Goal: Complete application form: Complete application form

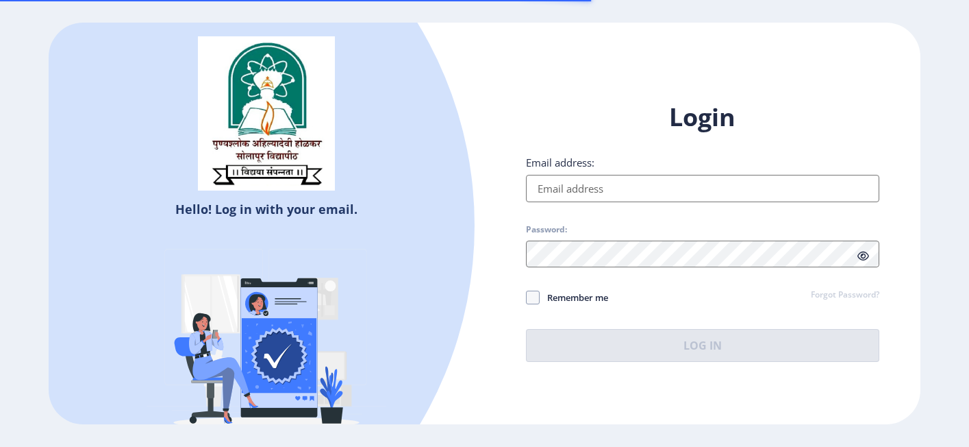
type input "[EMAIL_ADDRESS][DOMAIN_NAME]"
click at [534, 296] on span at bounding box center [533, 297] width 14 height 14
click at [527, 297] on input "Remember me" at bounding box center [526, 297] width 1 height 1
checkbox input "true"
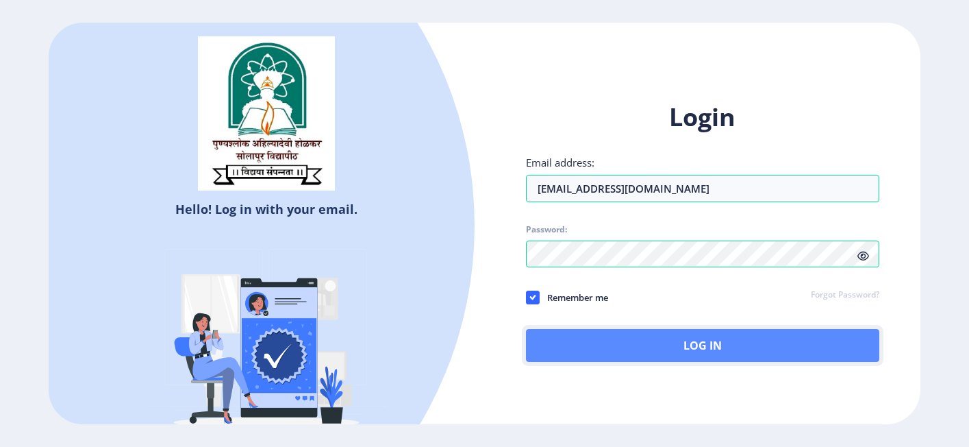
click at [626, 345] on button "Log In" at bounding box center [703, 345] width 354 height 33
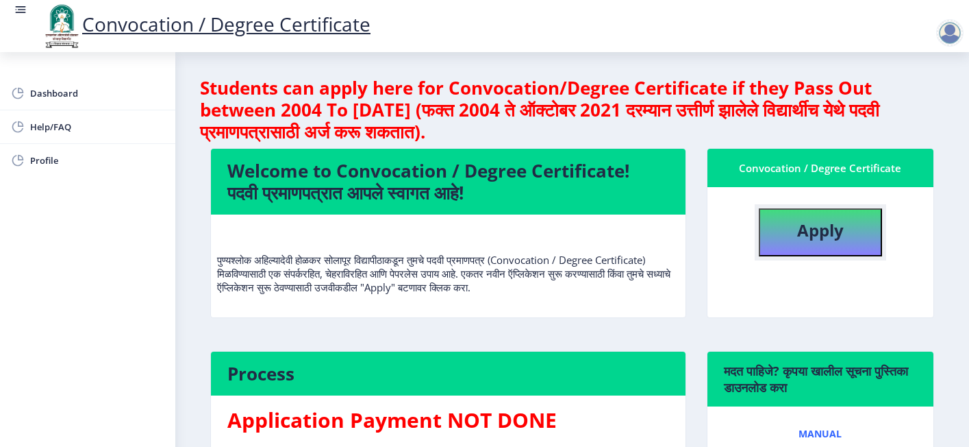
click at [837, 219] on b "Apply" at bounding box center [820, 230] width 47 height 23
select select "Regular"
select select "Accountancy"
select select "January"
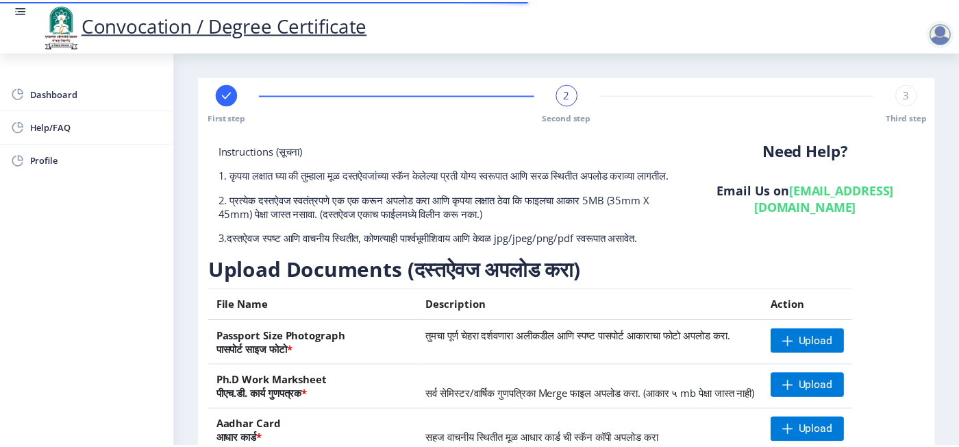
scroll to position [206, 0]
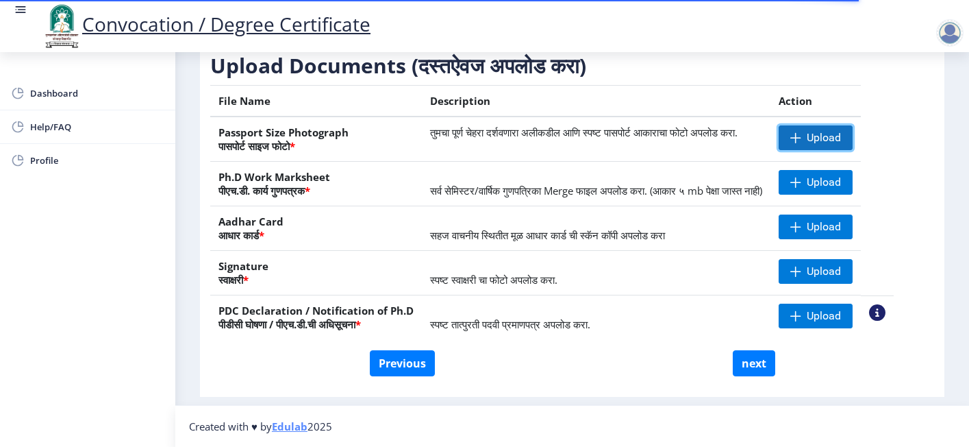
click at [834, 150] on span "Upload" at bounding box center [816, 137] width 74 height 25
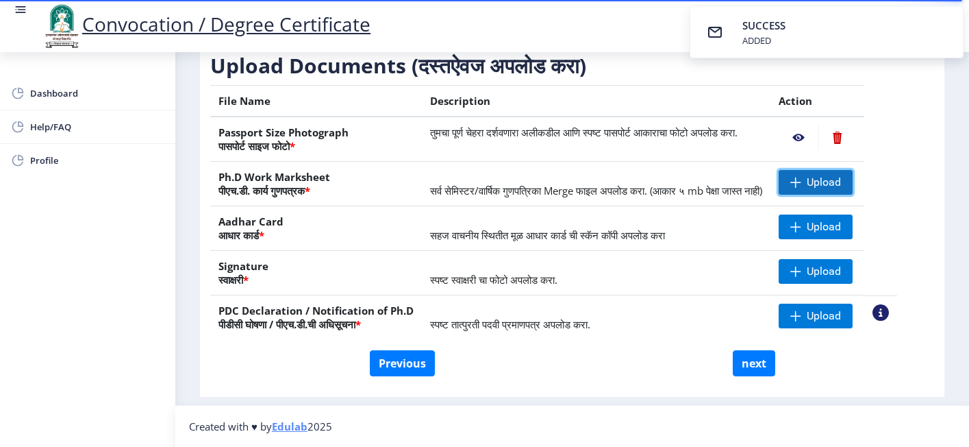
click at [834, 195] on span "Upload" at bounding box center [816, 182] width 74 height 25
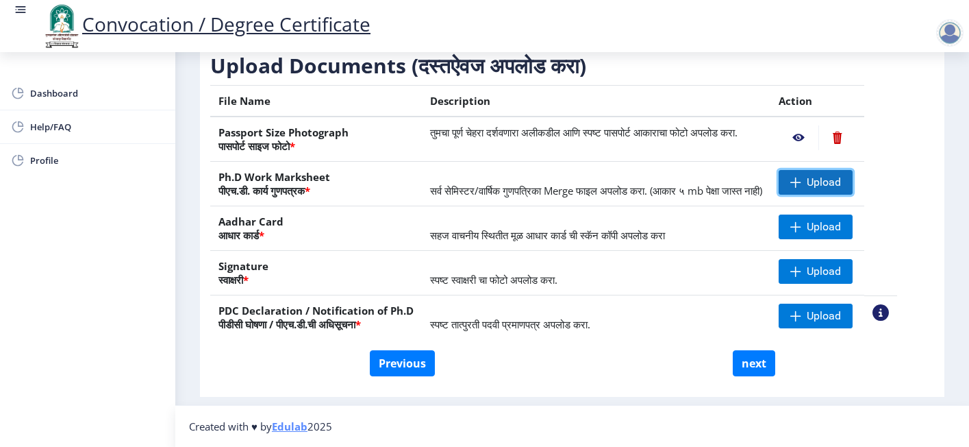
click at [802, 188] on span at bounding box center [796, 182] width 11 height 11
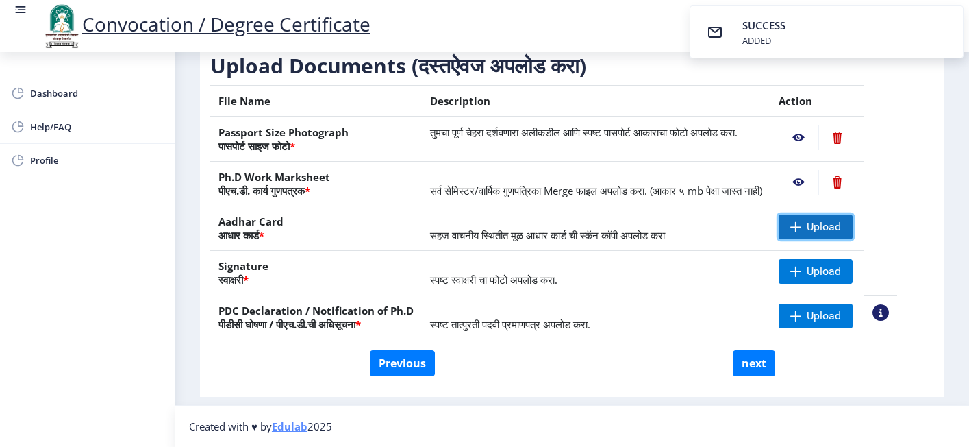
click at [802, 232] on span at bounding box center [796, 226] width 11 height 11
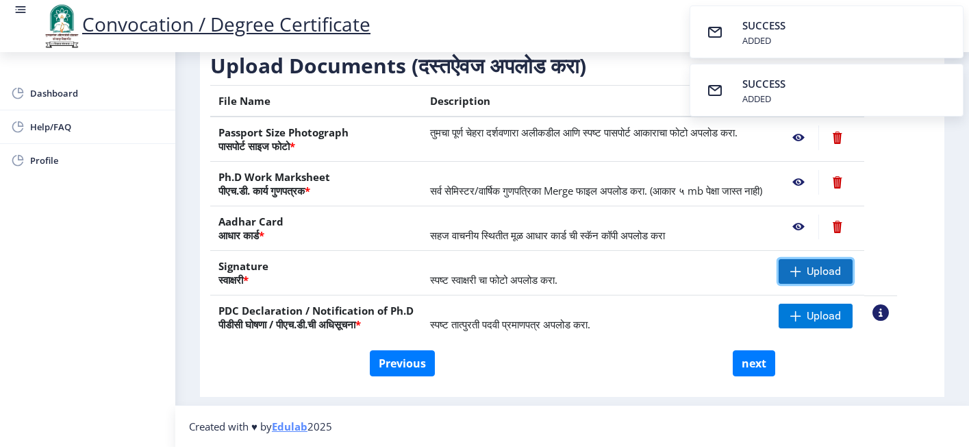
click at [802, 277] on span at bounding box center [796, 271] width 11 height 11
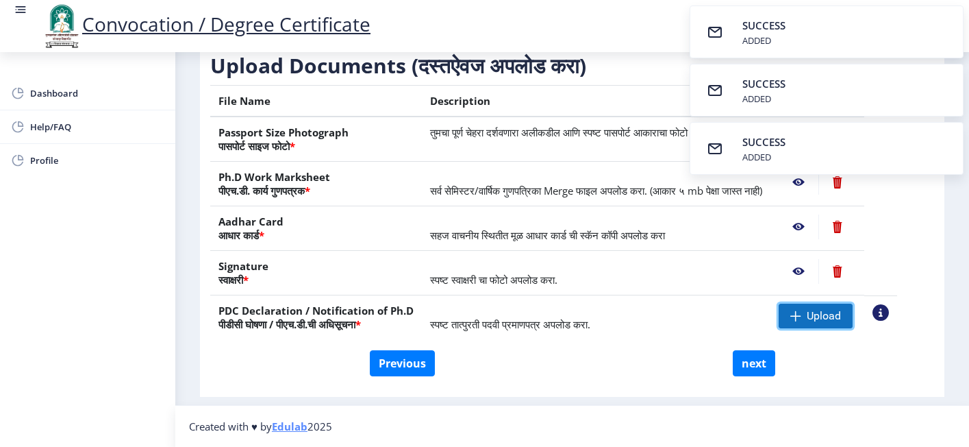
click at [820, 328] on span "Upload" at bounding box center [816, 316] width 74 height 25
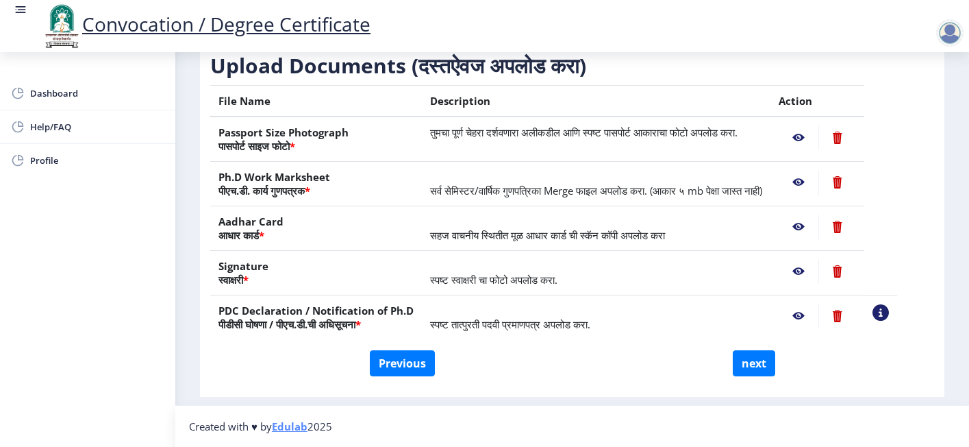
click at [819, 150] on nb-action at bounding box center [799, 137] width 40 height 25
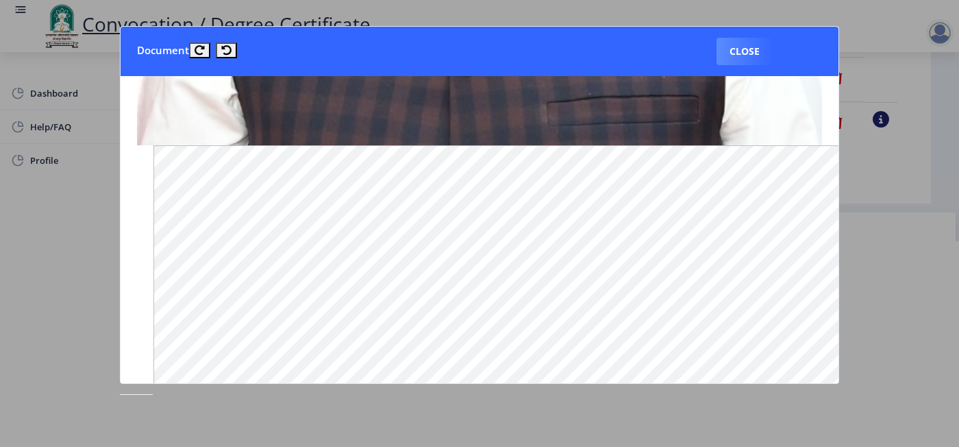
scroll to position [616, 0]
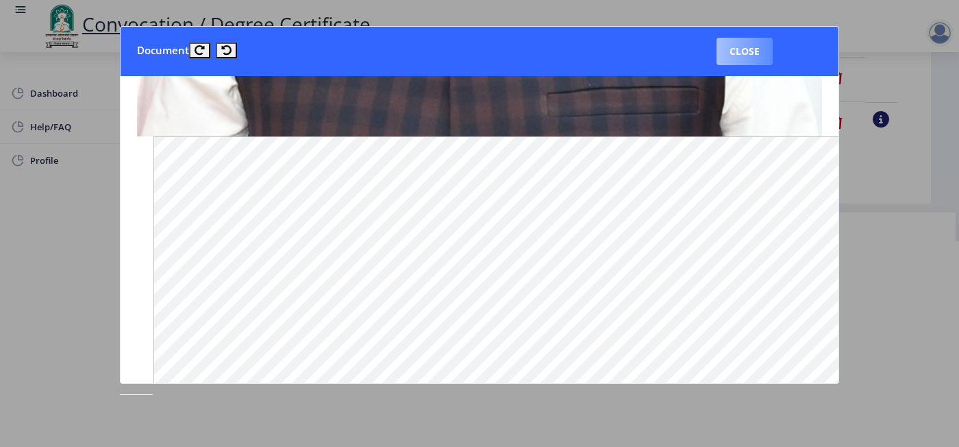
click at [739, 47] on button "Close" at bounding box center [745, 51] width 56 height 27
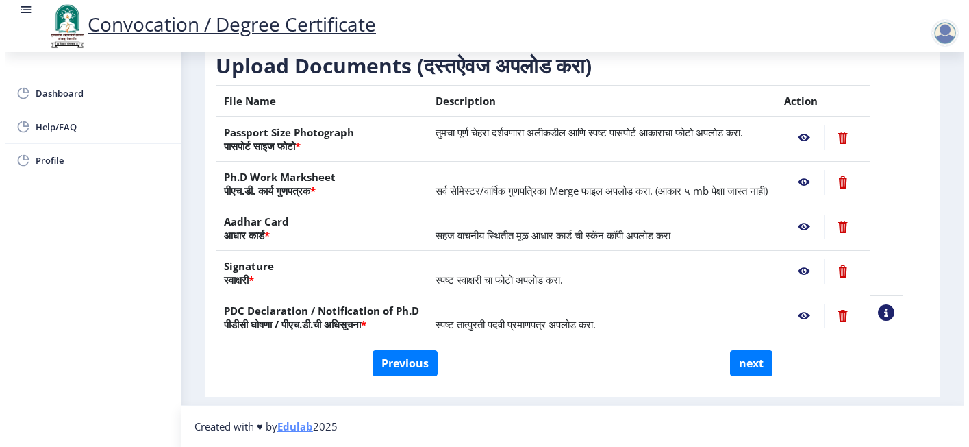
scroll to position [95, 0]
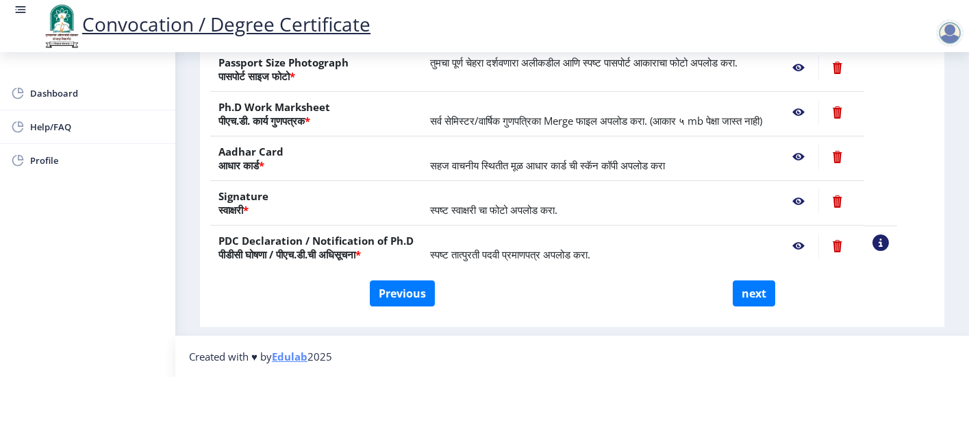
click at [819, 72] on nb-action at bounding box center [799, 67] width 40 height 25
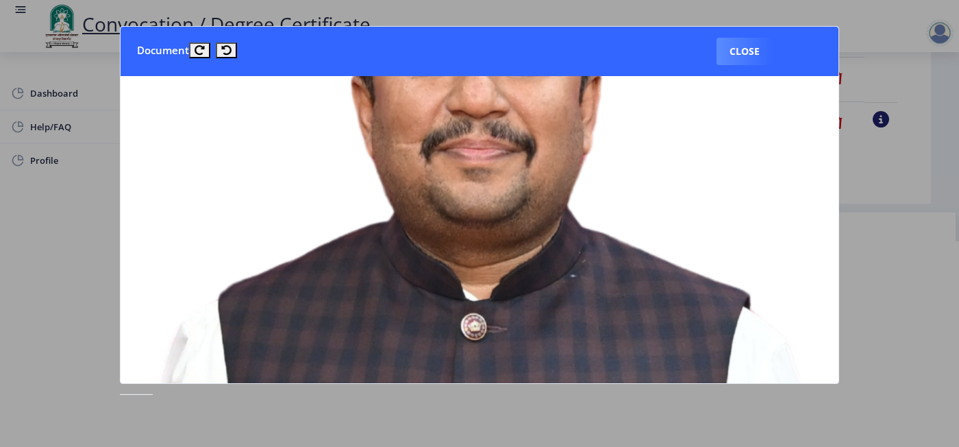
scroll to position [206, 0]
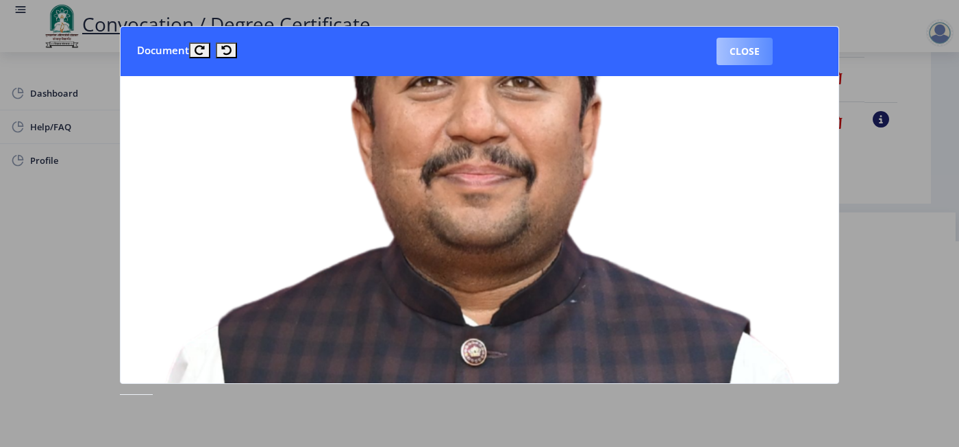
click at [731, 56] on button "Close" at bounding box center [745, 51] width 56 height 27
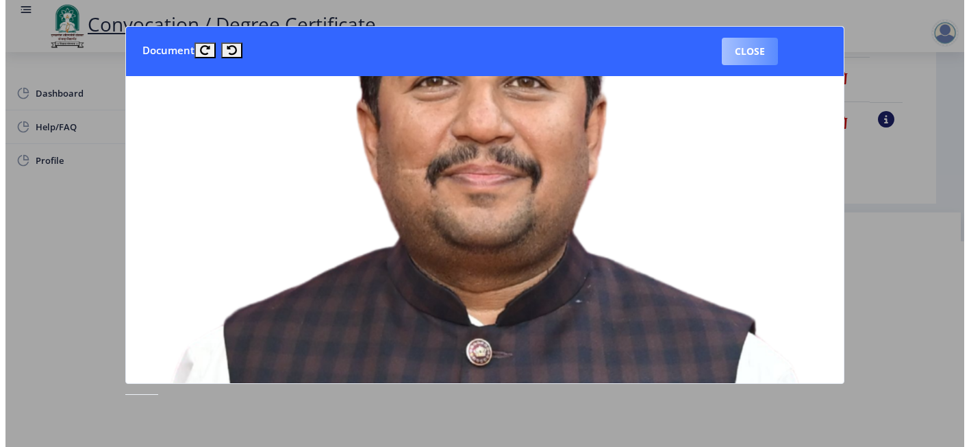
scroll to position [95, 0]
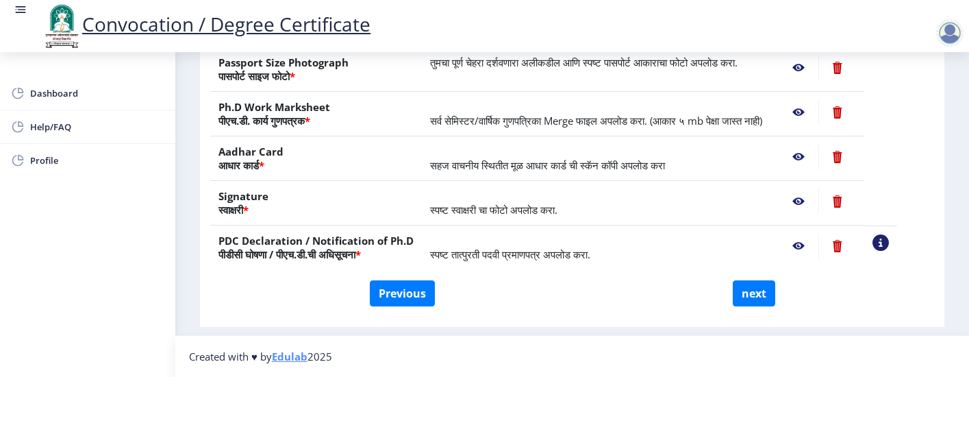
click at [819, 109] on nb-action at bounding box center [799, 112] width 40 height 25
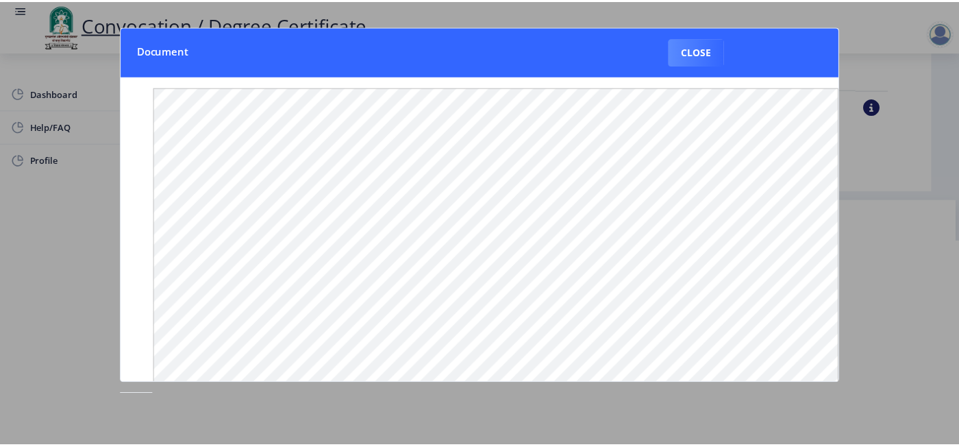
scroll to position [0, 0]
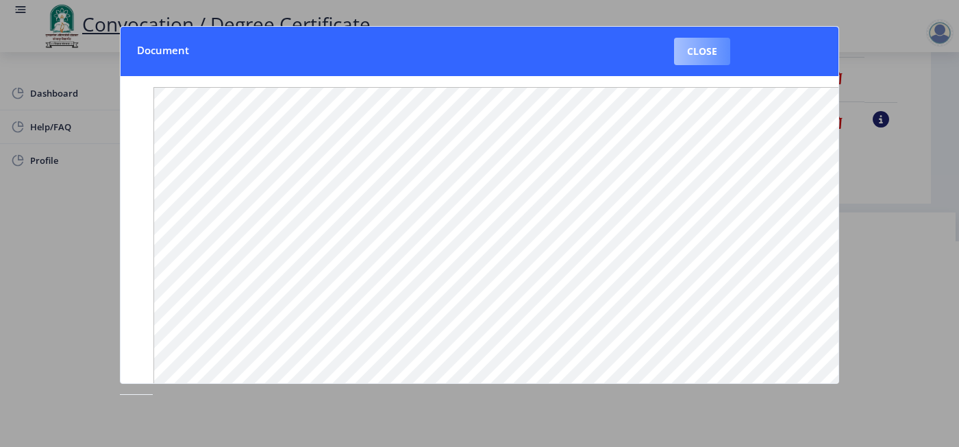
click at [705, 45] on button "Close" at bounding box center [702, 51] width 56 height 27
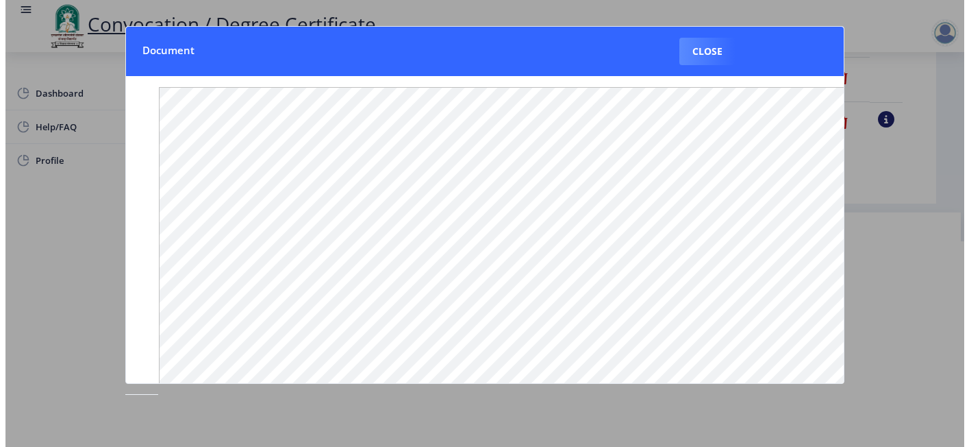
scroll to position [95, 0]
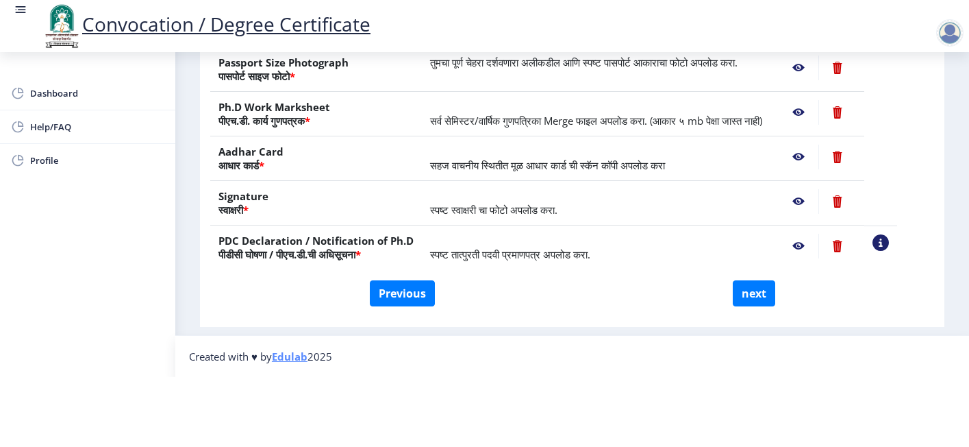
click at [819, 109] on nb-action at bounding box center [799, 112] width 40 height 25
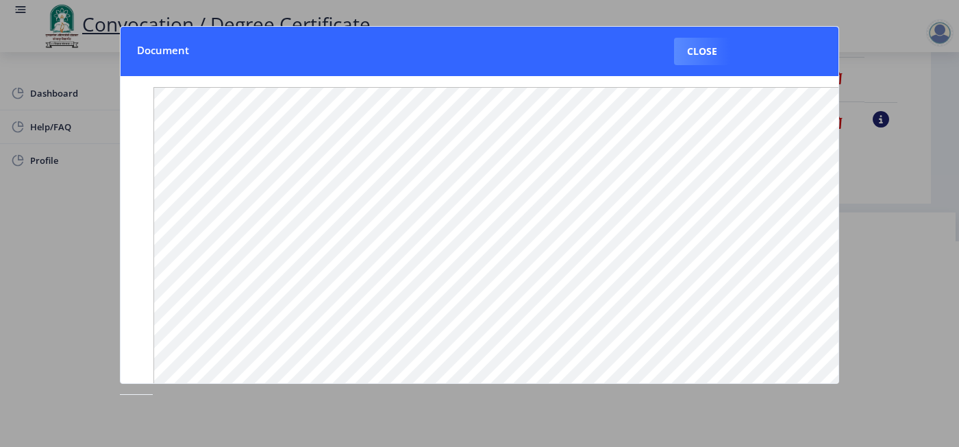
scroll to position [200, 0]
click at [711, 51] on button "Close" at bounding box center [702, 51] width 56 height 27
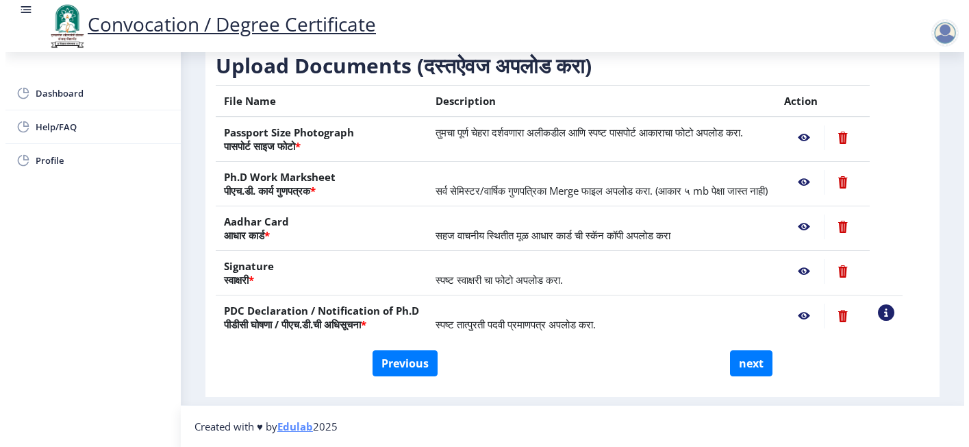
scroll to position [95, 0]
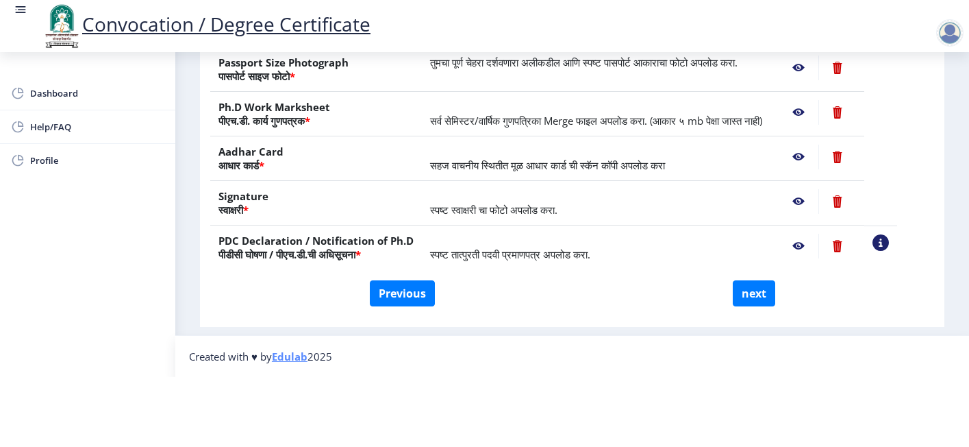
click at [819, 156] on nb-action at bounding box center [799, 157] width 40 height 25
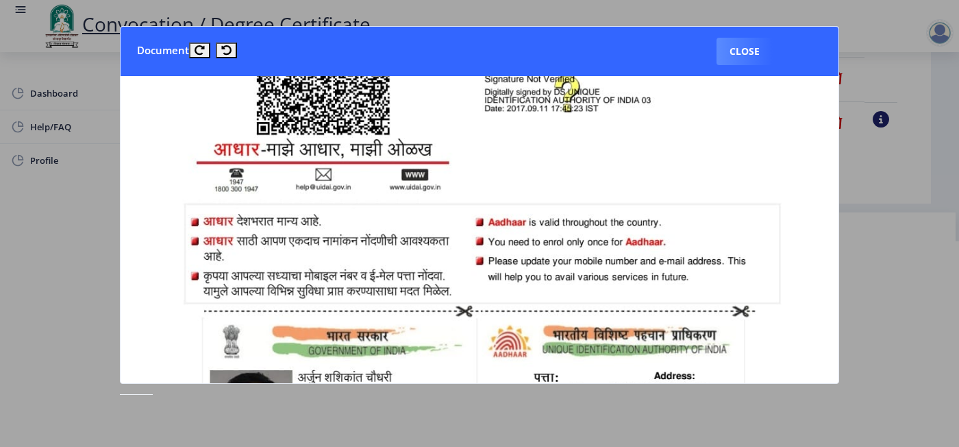
scroll to position [616, 0]
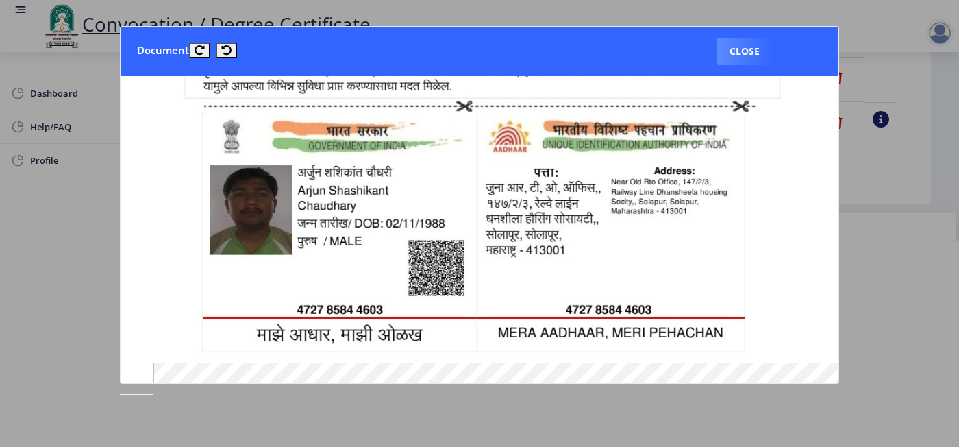
click at [710, 55] on nb-card-header "Document Close" at bounding box center [480, 51] width 718 height 49
click at [728, 50] on button "Close" at bounding box center [745, 51] width 56 height 27
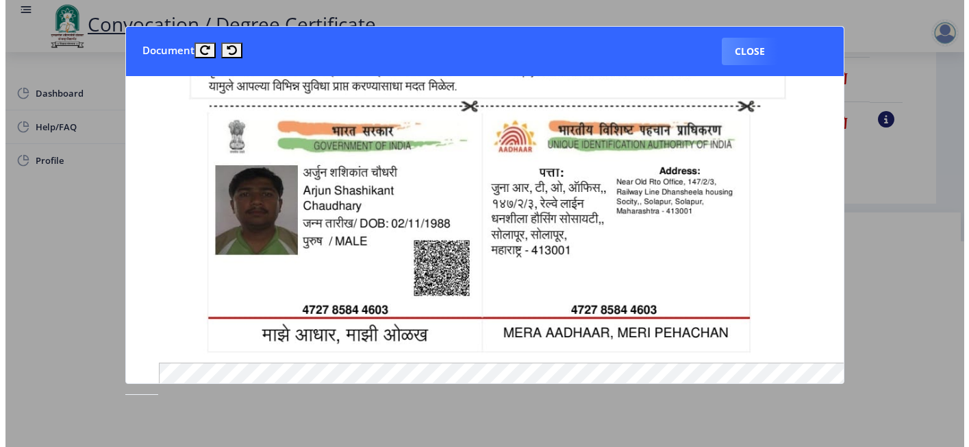
scroll to position [95, 0]
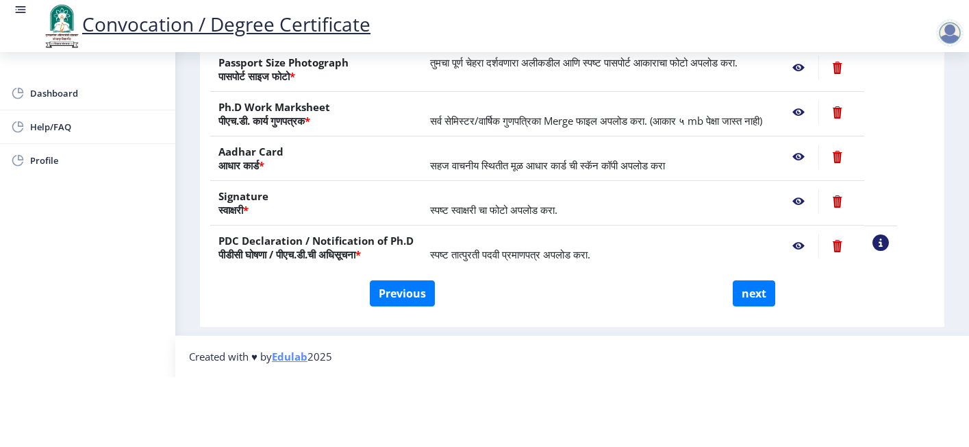
click at [819, 197] on nb-action at bounding box center [799, 201] width 40 height 25
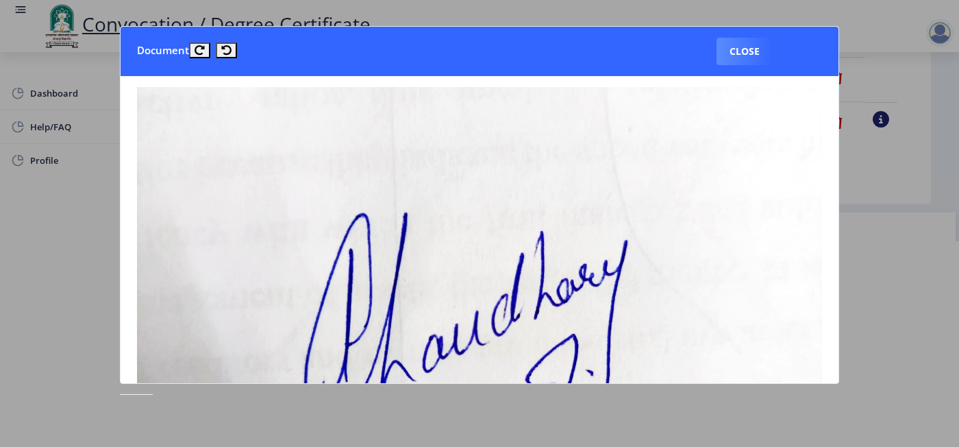
scroll to position [206, 0]
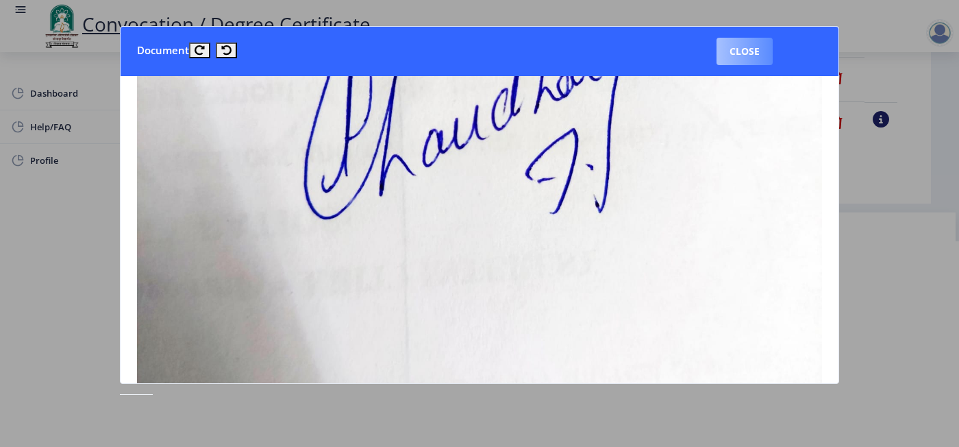
click at [742, 58] on button "Close" at bounding box center [745, 51] width 56 height 27
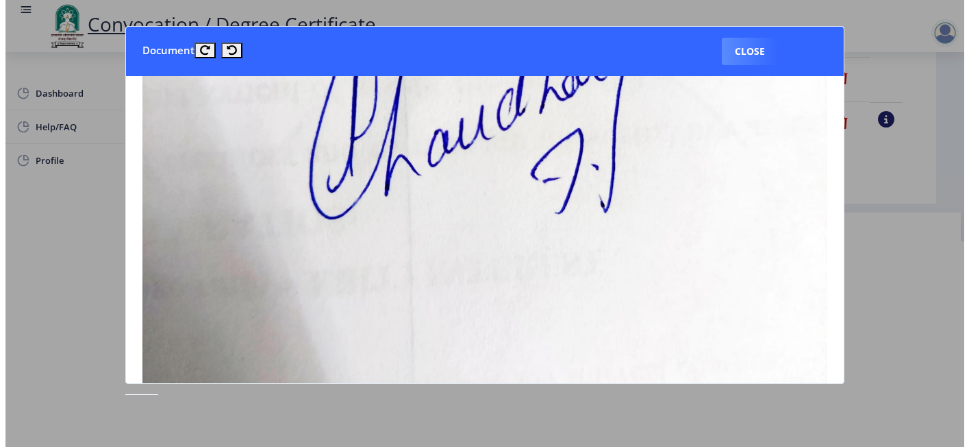
scroll to position [95, 0]
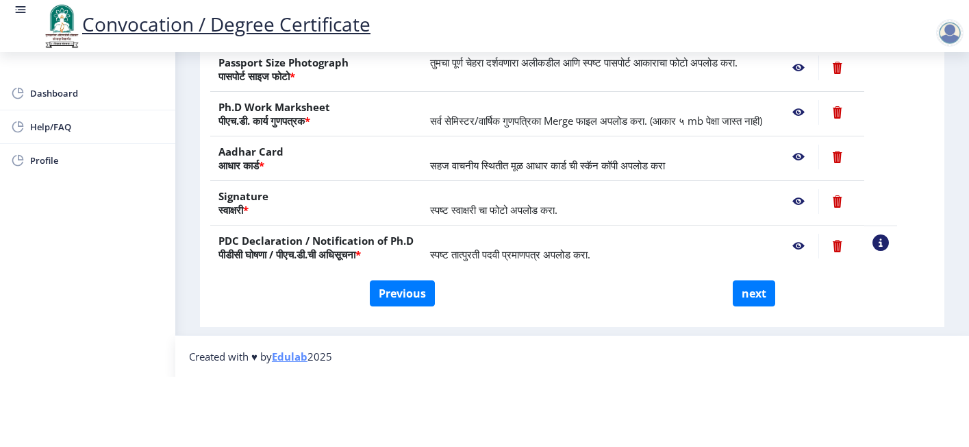
click at [819, 245] on nb-action at bounding box center [799, 246] width 40 height 25
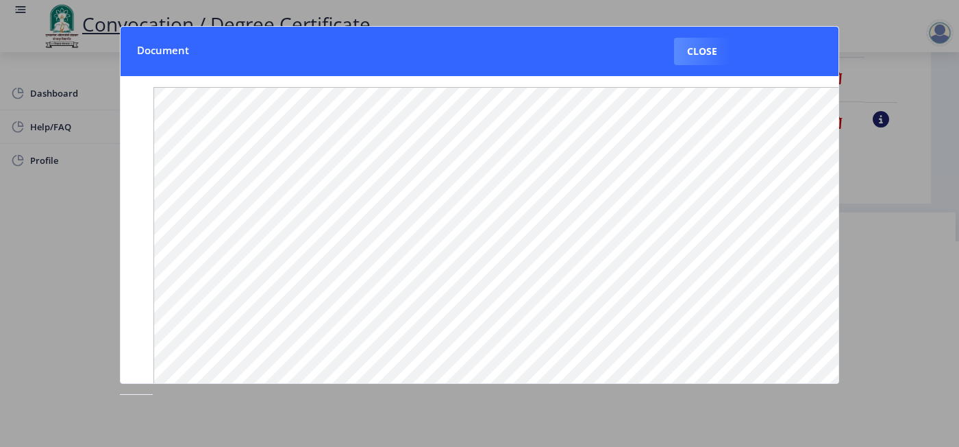
scroll to position [200, 0]
click at [709, 53] on button "Close" at bounding box center [702, 51] width 56 height 27
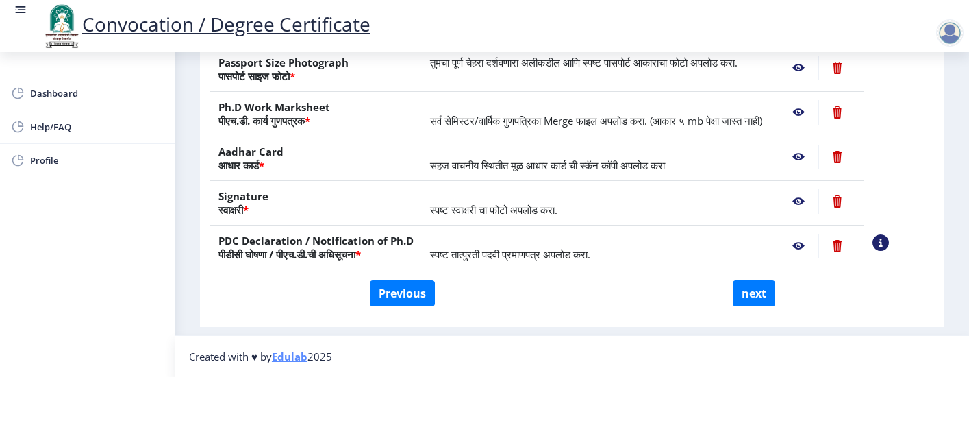
scroll to position [228, 0]
click at [760, 280] on button "next" at bounding box center [754, 293] width 42 height 26
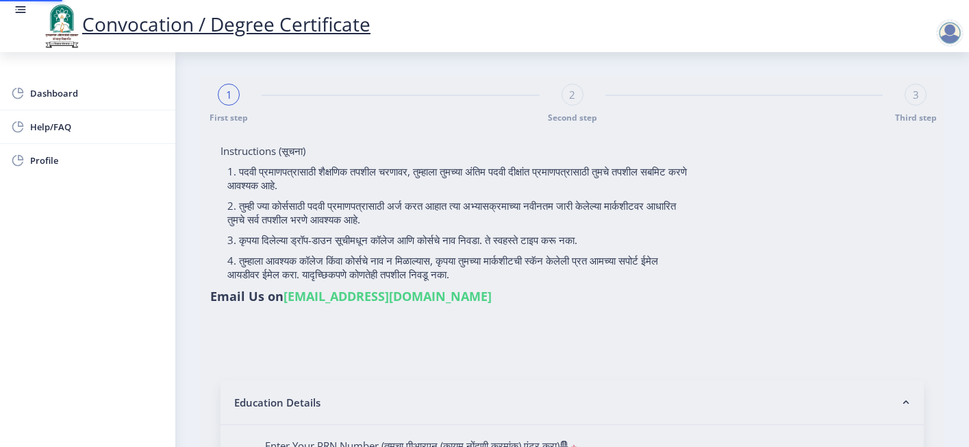
select select
type input "[PERSON_NAME]"
type input "Sadhana"
select select "Regular"
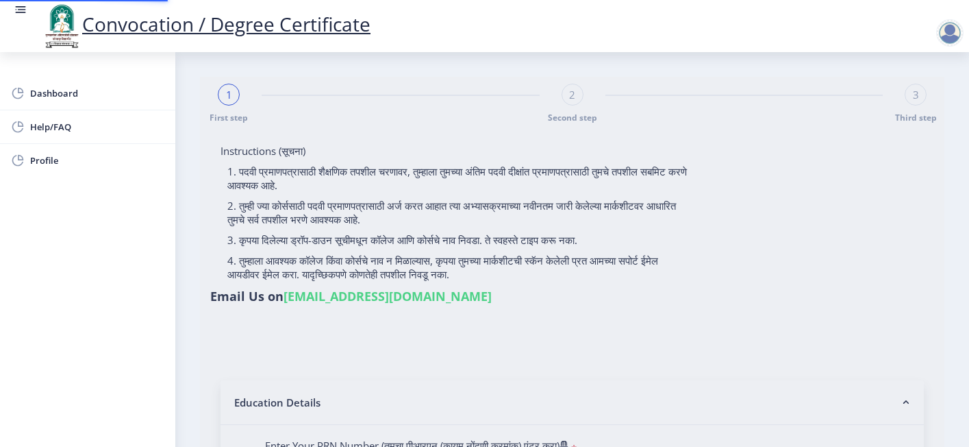
select select "2025"
select select
type input "M246"
select select "January"
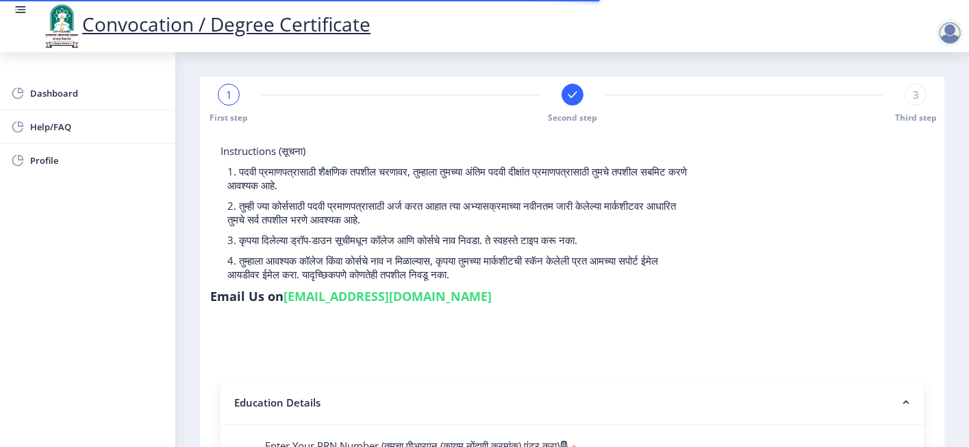
select select
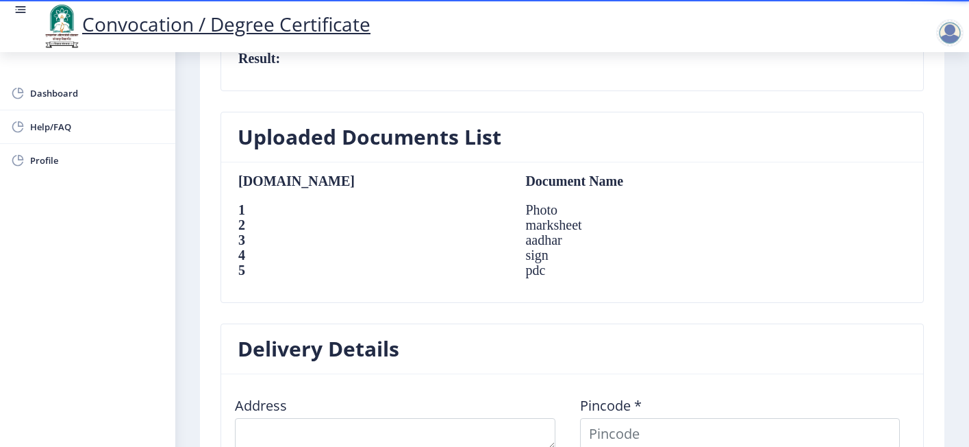
scroll to position [1028, 0]
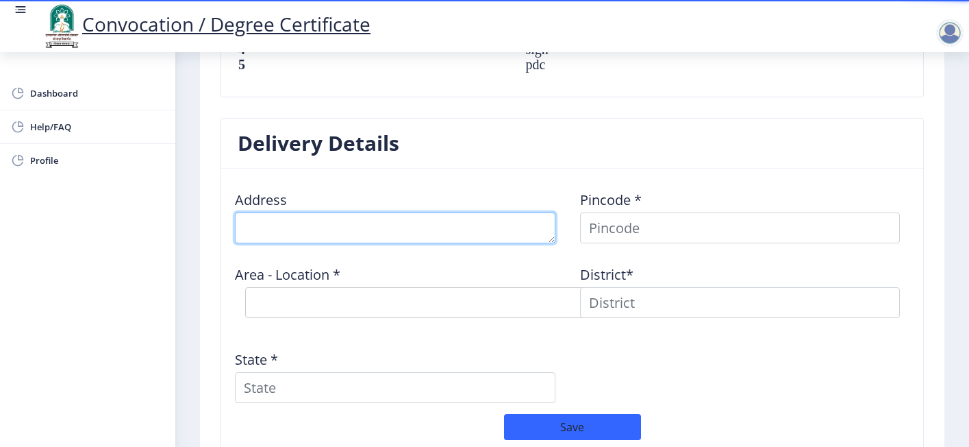
click at [351, 216] on textarea at bounding box center [395, 227] width 321 height 31
type textarea "147/3 Railway Line's [PERSON_NAME] Co"
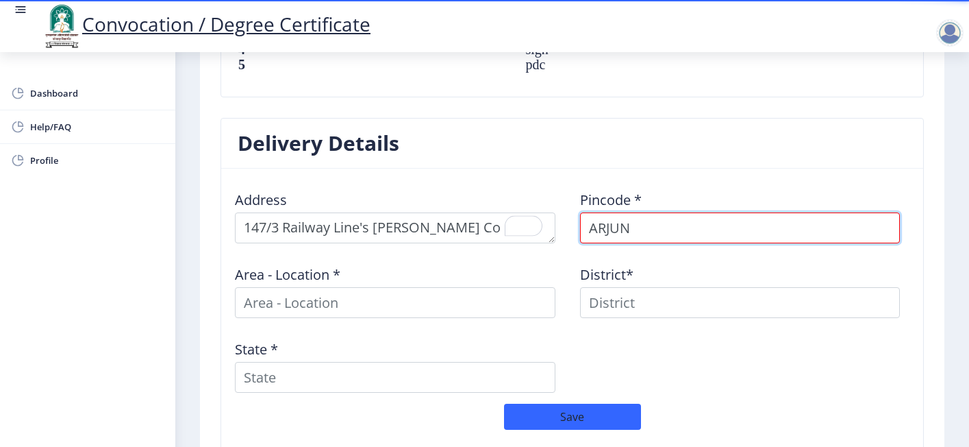
click at [643, 223] on input "ARJUN" at bounding box center [740, 227] width 321 height 31
type input "A"
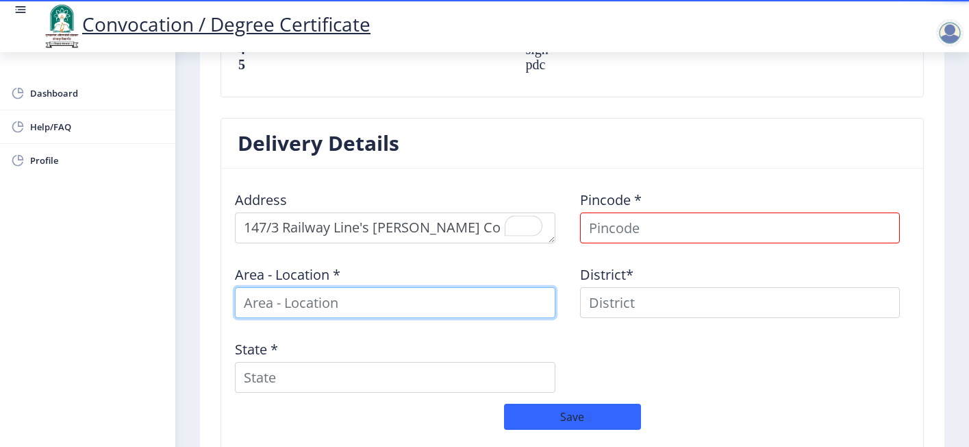
click at [394, 293] on input at bounding box center [395, 302] width 321 height 31
type input "Near Old RTO"
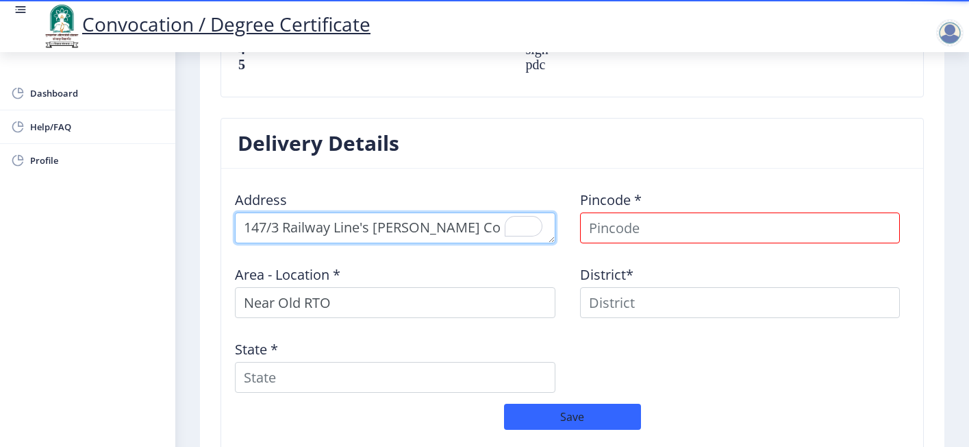
click at [488, 226] on textarea "To enrich screen reader interactions, please activate Accessibility in Grammarl…" at bounding box center [395, 227] width 321 height 31
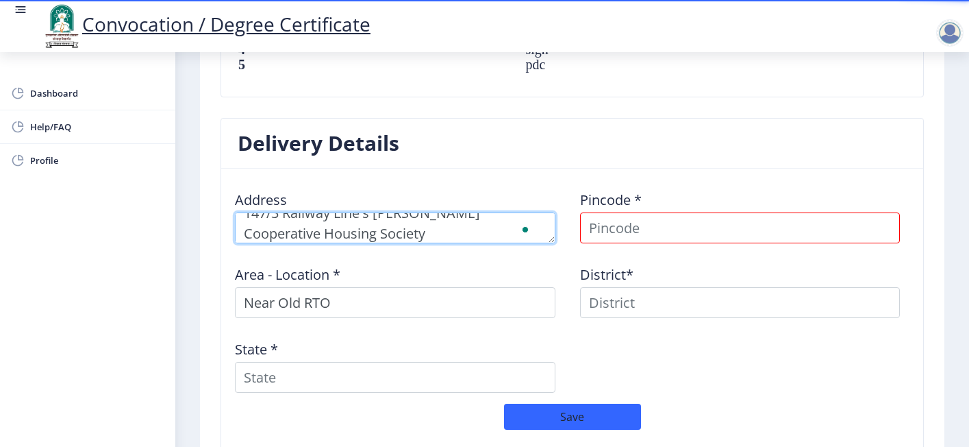
type textarea "147/3 Railway Line's [PERSON_NAME] Cooperative Housing Society"
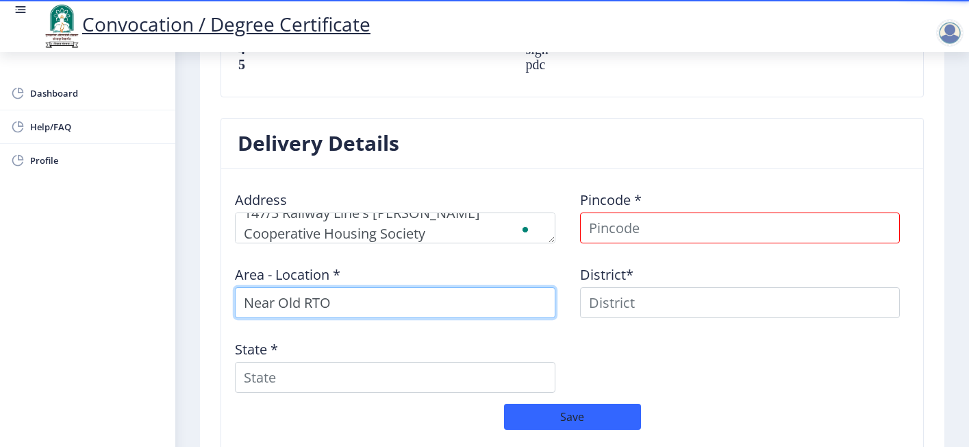
click at [519, 297] on input "Near Old RTO" at bounding box center [395, 302] width 321 height 31
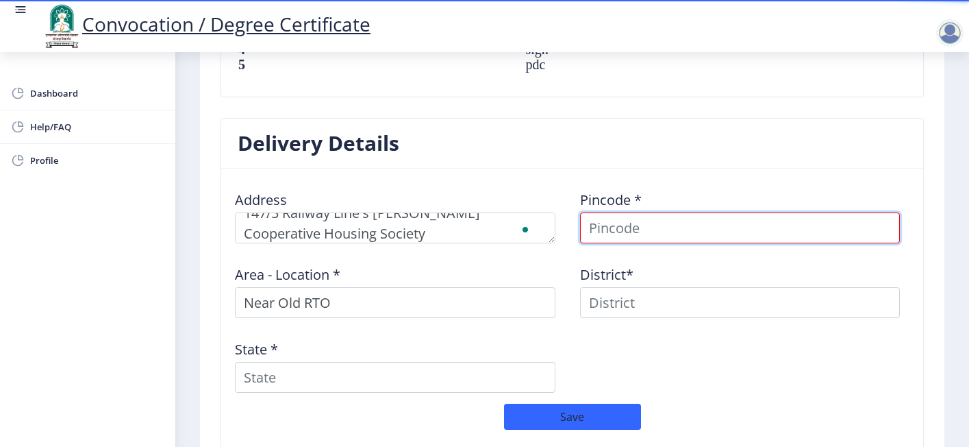
click at [647, 217] on input at bounding box center [740, 227] width 321 height 31
type input "413001"
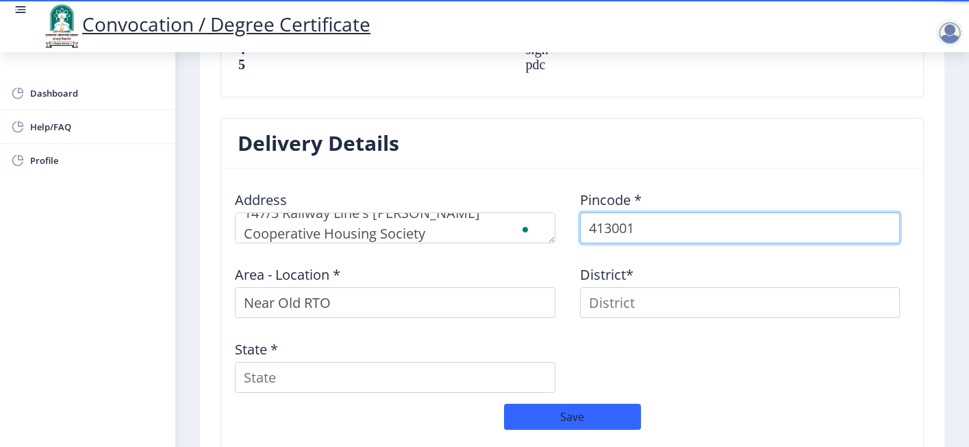
select select
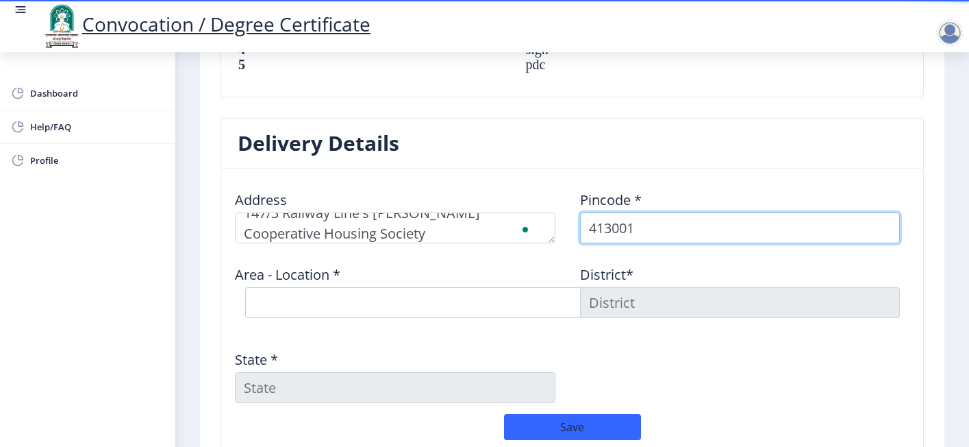
type input "413001"
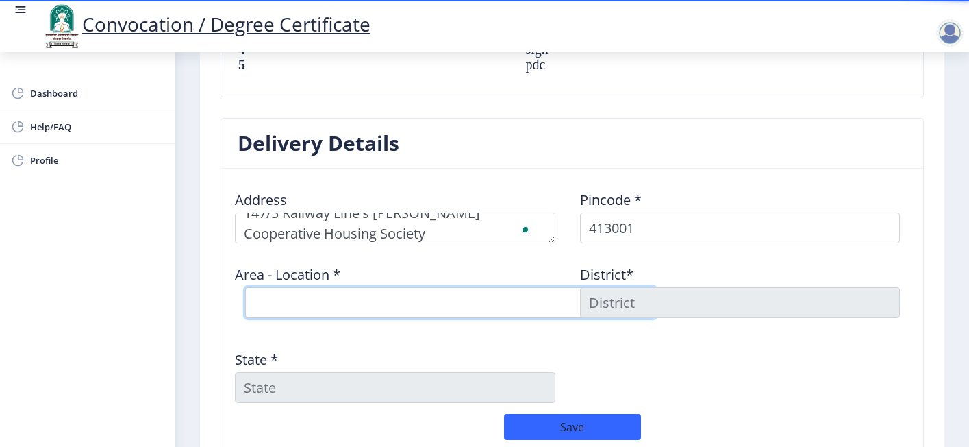
click at [486, 296] on select "Select Area Location [PERSON_NAME] Vastigrah S.O Navi Peth [GEOGRAPHIC_DATA] S.…" at bounding box center [450, 302] width 411 height 31
select select "4: Object"
click at [245, 287] on select "Select Area Location [PERSON_NAME] Vastigrah S.O Navi Peth [GEOGRAPHIC_DATA] S.…" at bounding box center [450, 302] width 411 height 31
type input "SOLAPUR"
type input "[GEOGRAPHIC_DATA]"
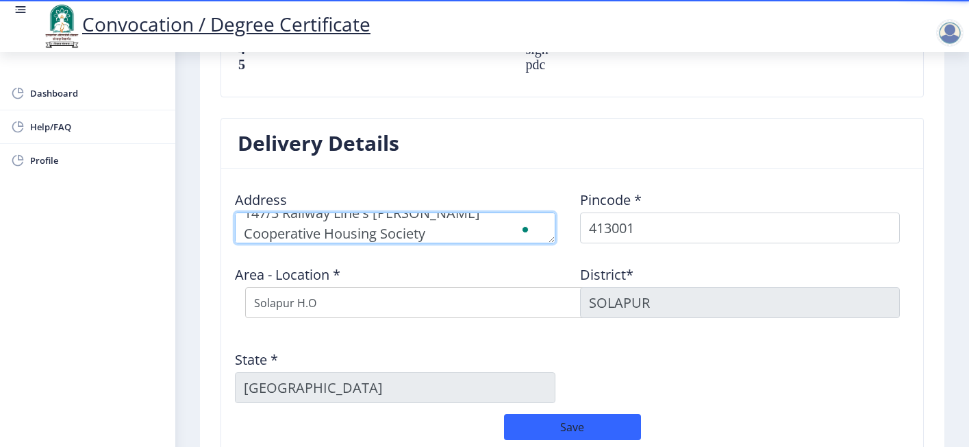
click at [369, 230] on textarea "To enrich screen reader interactions, please activate Accessibility in Grammarl…" at bounding box center [395, 227] width 321 height 31
type textarea "147/3 Railway Line's [PERSON_NAME] Cooperative Housing Society, Near Old RTO"
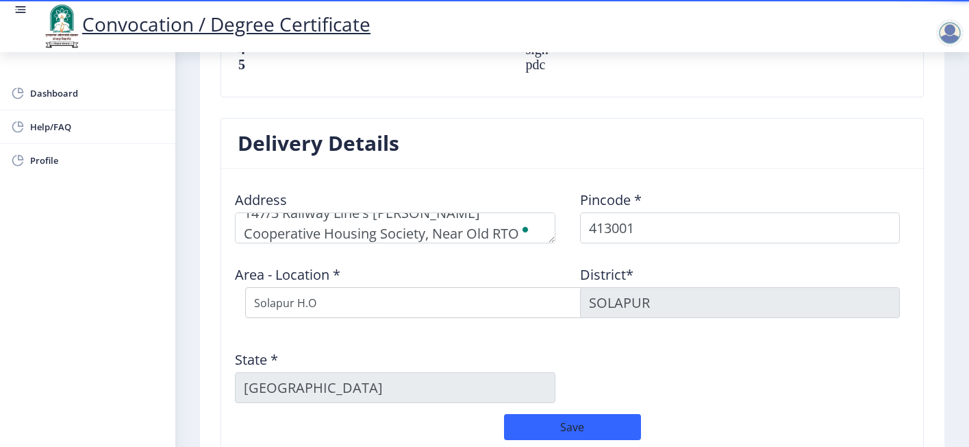
click at [719, 343] on div "Address Pincode * 413001 Area - Location * Select Area Location [PERSON_NAME][G…" at bounding box center [572, 297] width 690 height 234
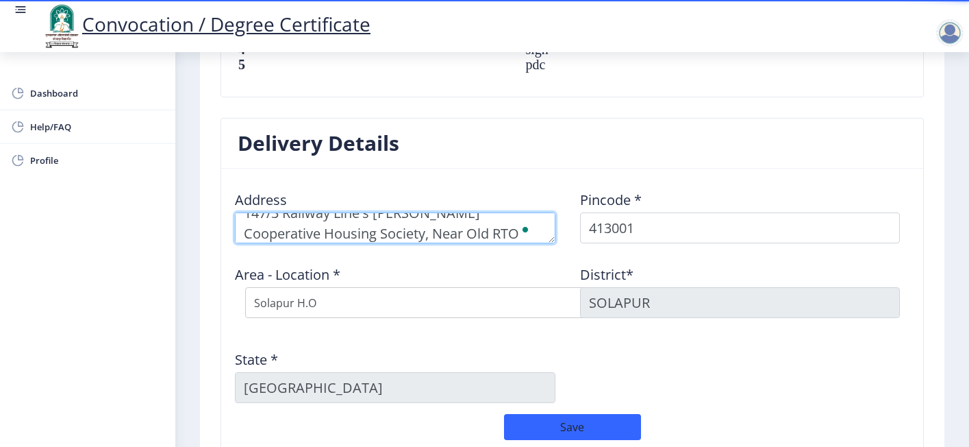
click at [362, 227] on textarea "To enrich screen reader interactions, please activate Accessibility in Grammarl…" at bounding box center [395, 227] width 321 height 31
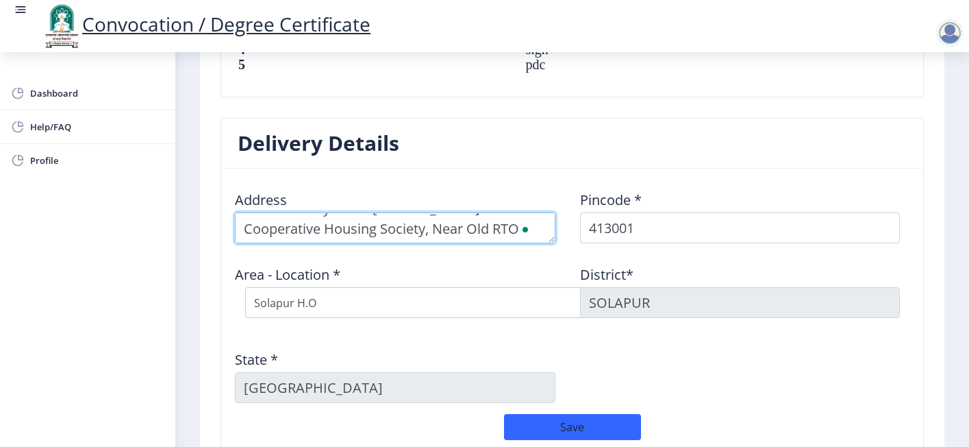
scroll to position [1156, 0]
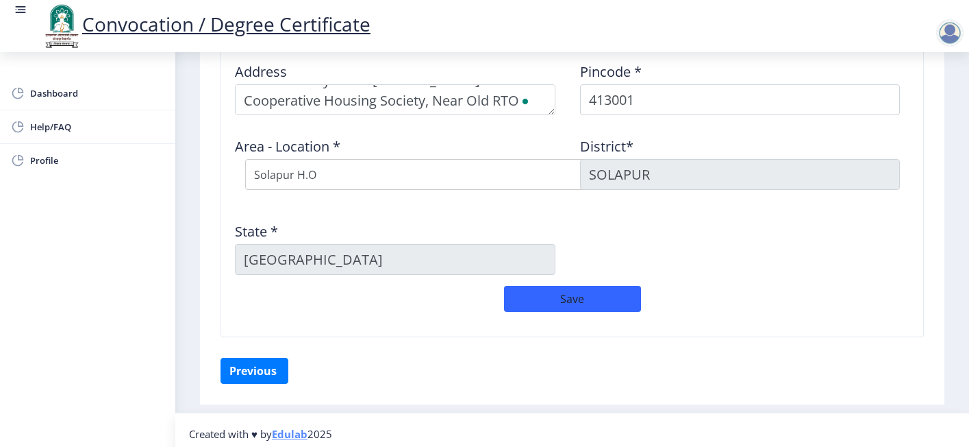
click at [694, 247] on div "Address Pincode * 413001 Area - Location * Select Area Location [PERSON_NAME][G…" at bounding box center [572, 168] width 690 height 234
click at [536, 297] on button "Save" at bounding box center [572, 299] width 137 height 26
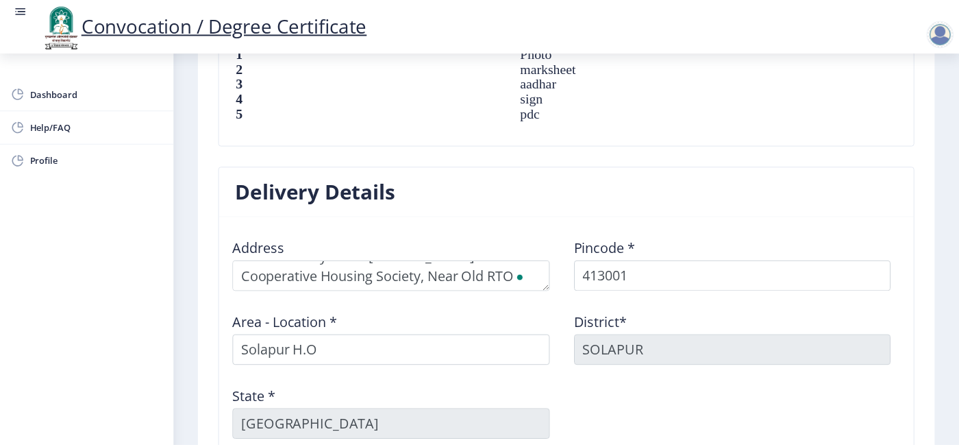
scroll to position [1185, 0]
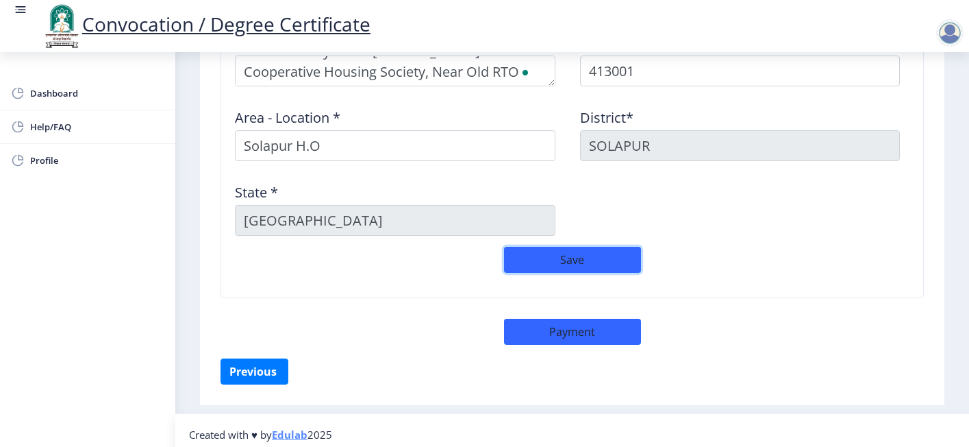
click at [525, 259] on button "Save" at bounding box center [572, 260] width 137 height 26
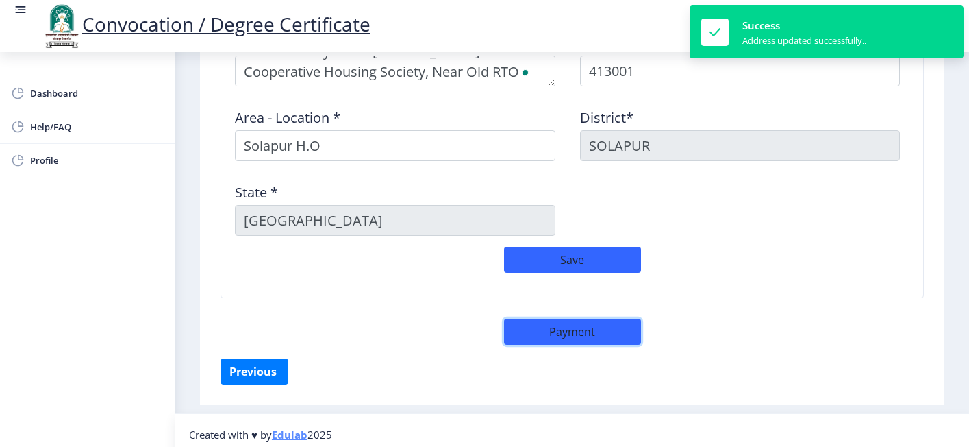
click at [576, 319] on button "Payment" at bounding box center [572, 332] width 137 height 26
select select "sealed"
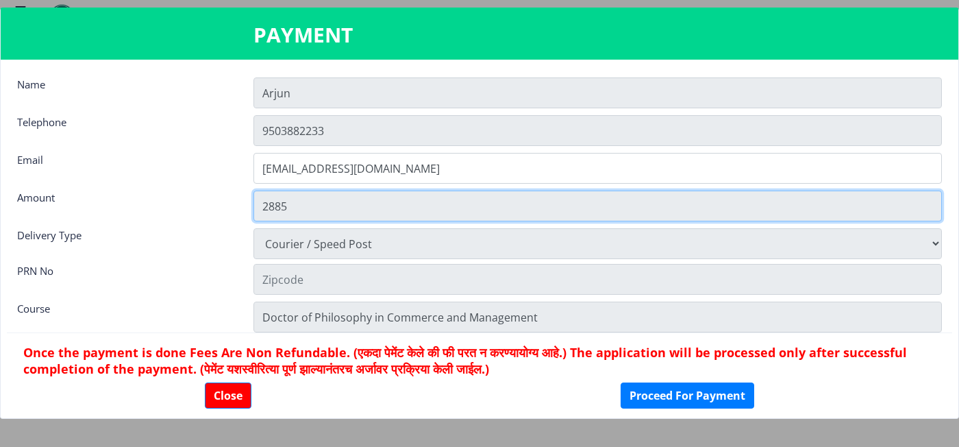
click at [313, 209] on input "2885" at bounding box center [597, 205] width 689 height 31
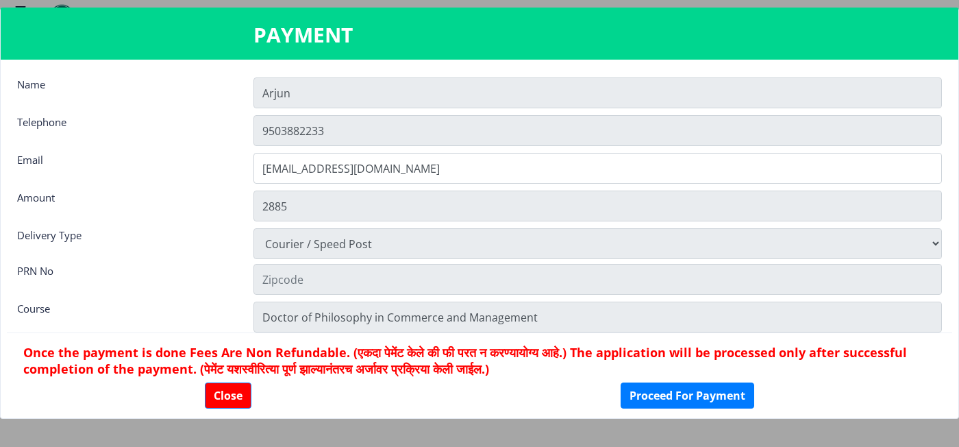
click at [940, 243] on div "Physically Attending Courier / Speed Post" at bounding box center [597, 243] width 709 height 31
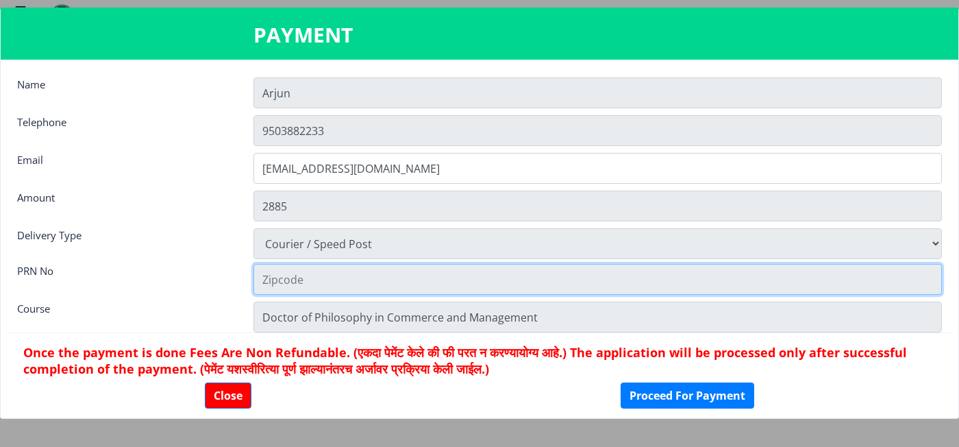
click at [300, 276] on input "text" at bounding box center [597, 279] width 689 height 31
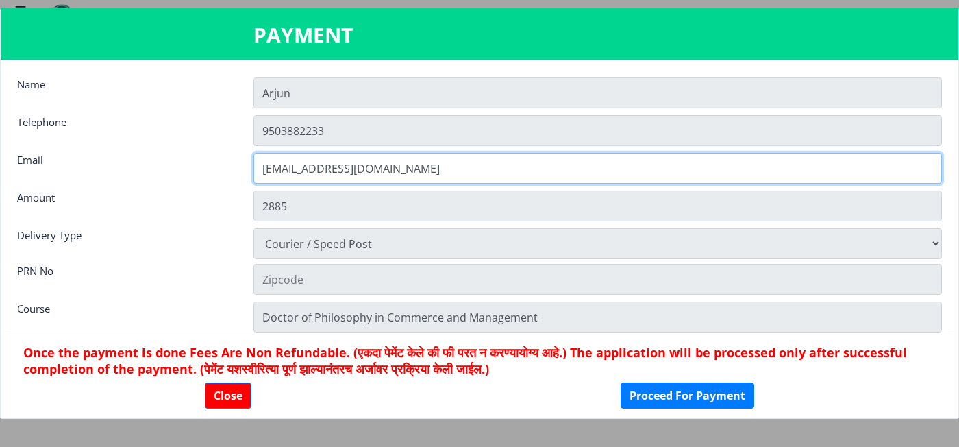
click at [361, 168] on input "[EMAIL_ADDRESS][DOMAIN_NAME]" at bounding box center [597, 168] width 689 height 31
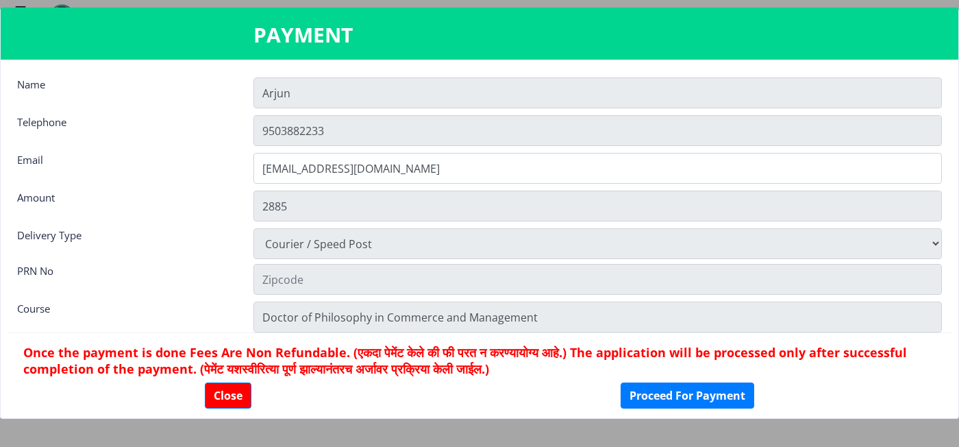
click at [645, 190] on nb-card-body "Name Arjun Telephone [PHONE_NUMBER] Email [EMAIL_ADDRESS][DOMAIN_NAME] Amount 2…" at bounding box center [480, 239] width 958 height 358
click at [676, 389] on button "Proceed For Payment" at bounding box center [688, 395] width 134 height 26
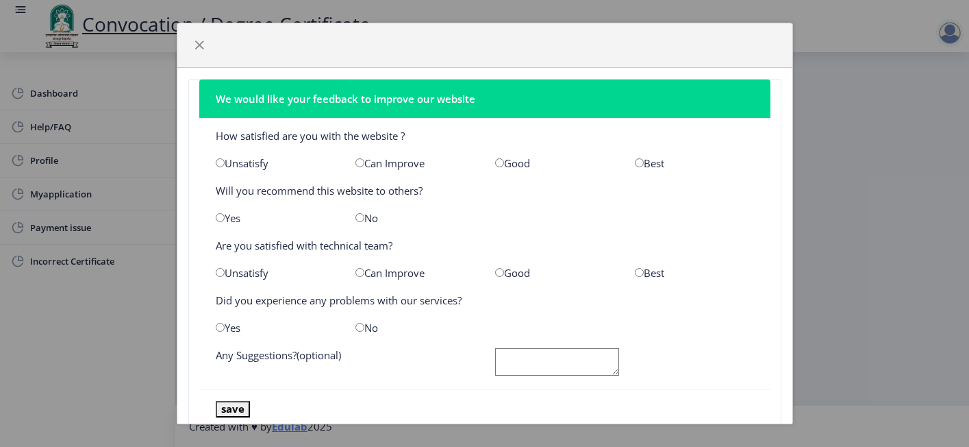
click at [220, 163] on input "radio" at bounding box center [220, 162] width 9 height 9
radio input "true"
click at [356, 215] on input "radio" at bounding box center [360, 217] width 9 height 9
radio input "true"
click at [356, 268] on input "radio" at bounding box center [360, 272] width 9 height 9
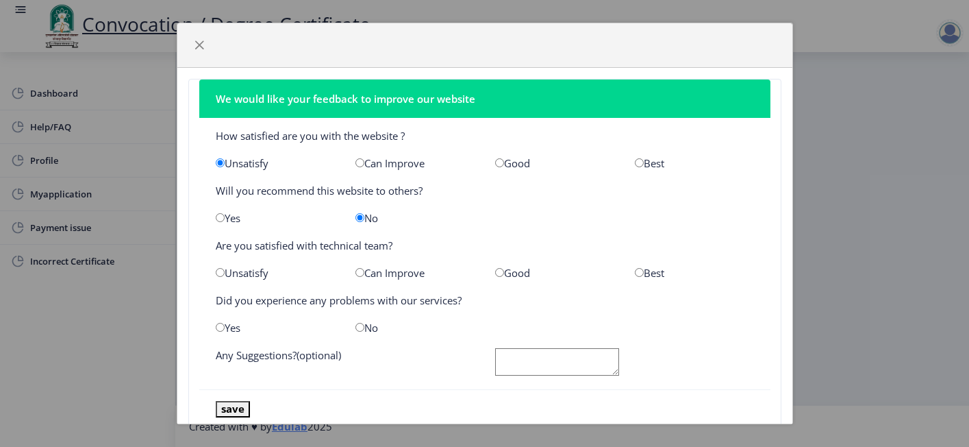
radio input "true"
click at [355, 321] on div "No" at bounding box center [415, 328] width 140 height 14
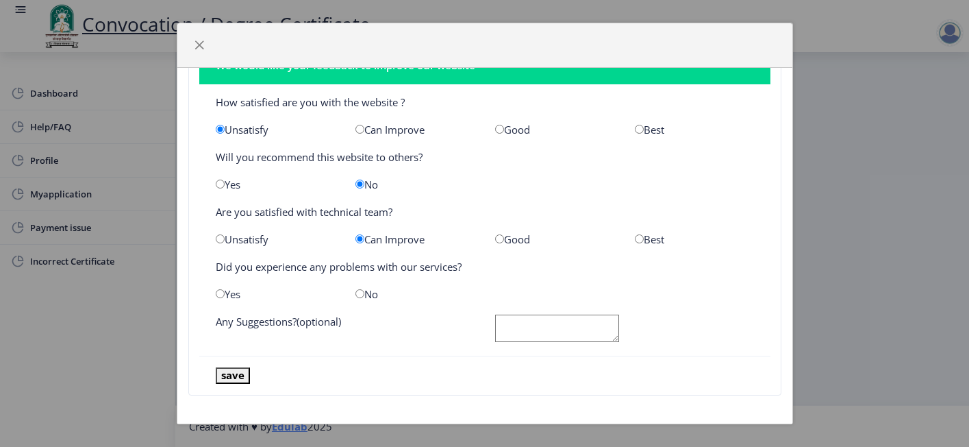
click at [358, 289] on input "radio" at bounding box center [360, 293] width 9 height 9
radio input "true"
click at [241, 369] on button "save" at bounding box center [233, 375] width 34 height 16
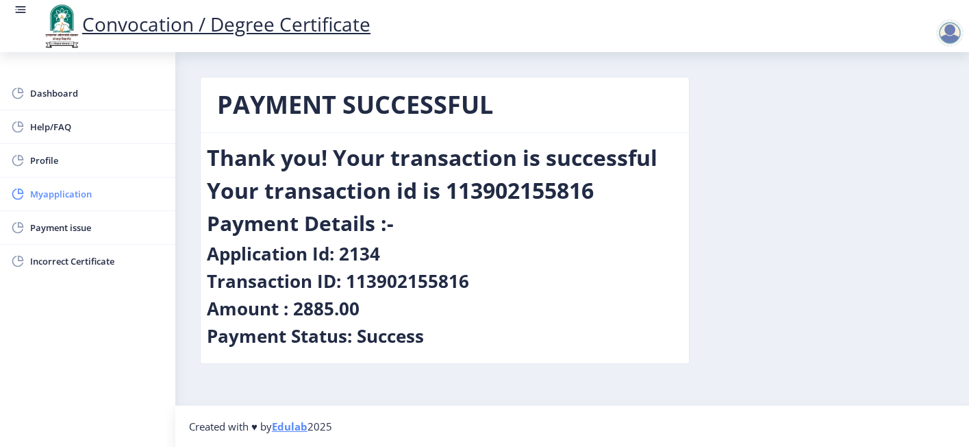
click at [62, 206] on link "Myapplication" at bounding box center [87, 193] width 175 height 33
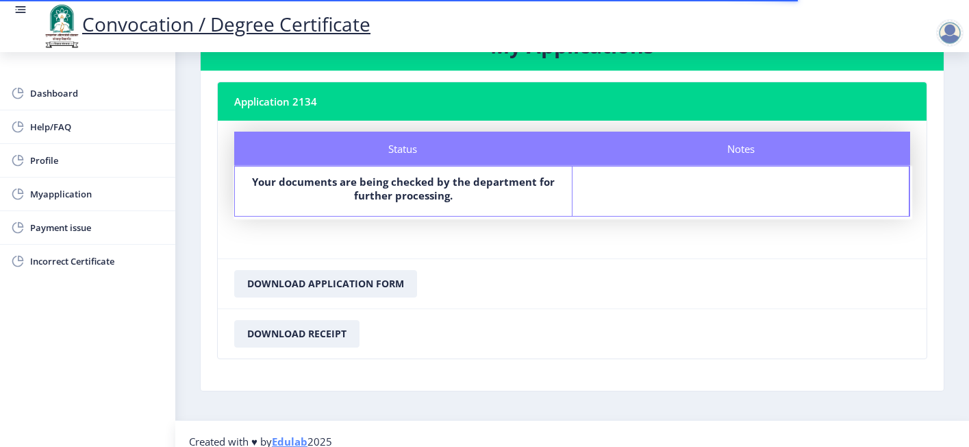
scroll to position [66, 0]
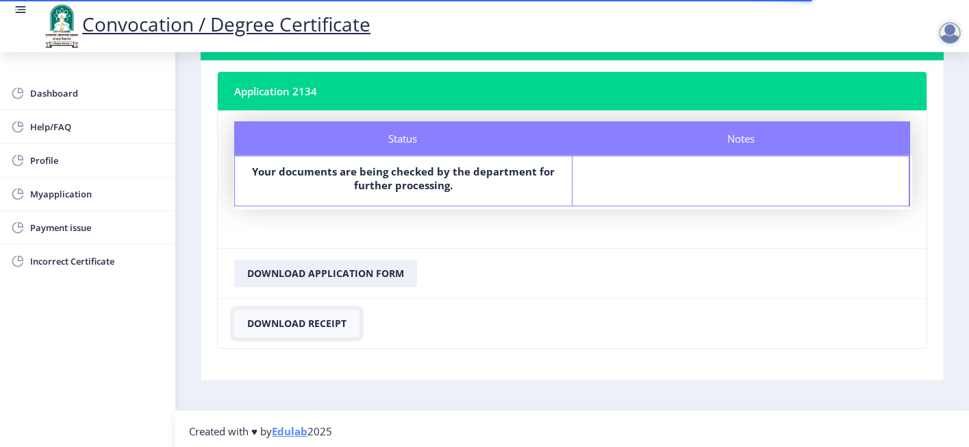
click at [301, 317] on button "Download Receipt" at bounding box center [296, 323] width 125 height 27
click at [305, 276] on button "Download Application Form" at bounding box center [325, 273] width 183 height 27
click at [329, 269] on button "Download Application Form" at bounding box center [325, 273] width 183 height 27
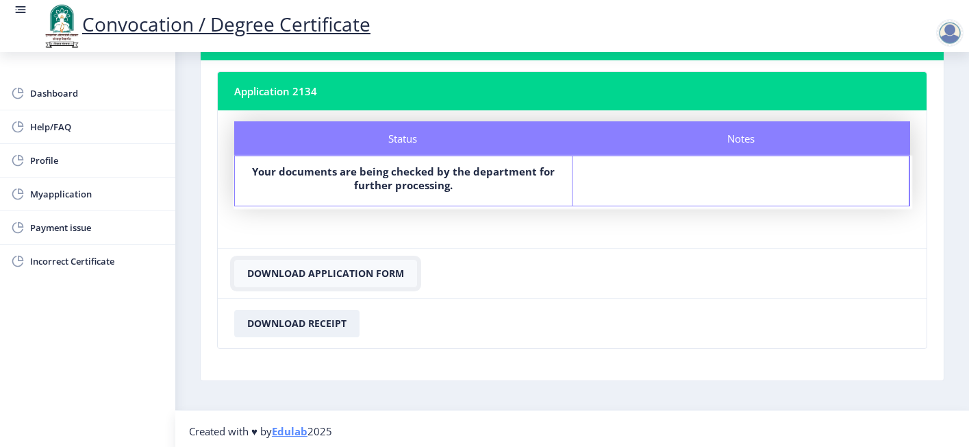
click at [331, 275] on button "Download Application Form" at bounding box center [325, 273] width 183 height 27
click at [43, 221] on span "Payment issue" at bounding box center [97, 227] width 134 height 16
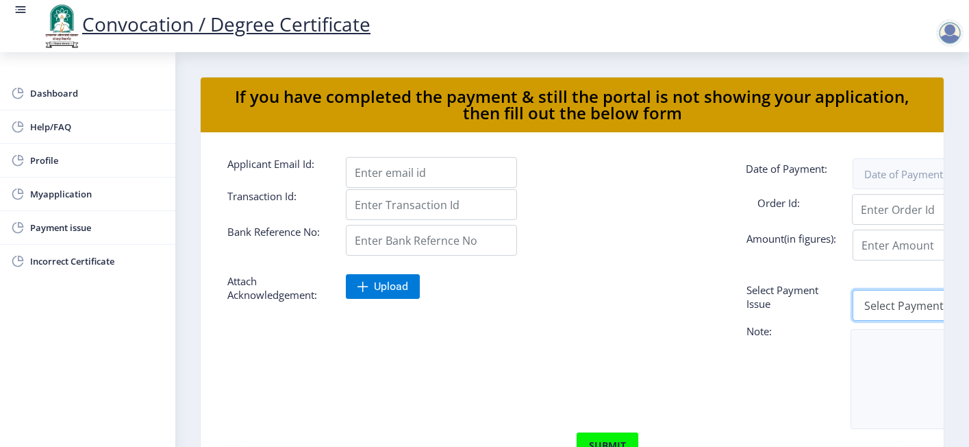
click at [865, 306] on select "Select Payment Issue Single Payment Multiple Payment Others" at bounding box center [938, 305] width 171 height 31
click at [230, 341] on form "Applicant Email Id: Date of Payment: Transaction Id: Order Id: Bank Reference N…" at bounding box center [572, 364] width 710 height 415
click at [68, 88] on span "Dashboard" at bounding box center [97, 93] width 134 height 16
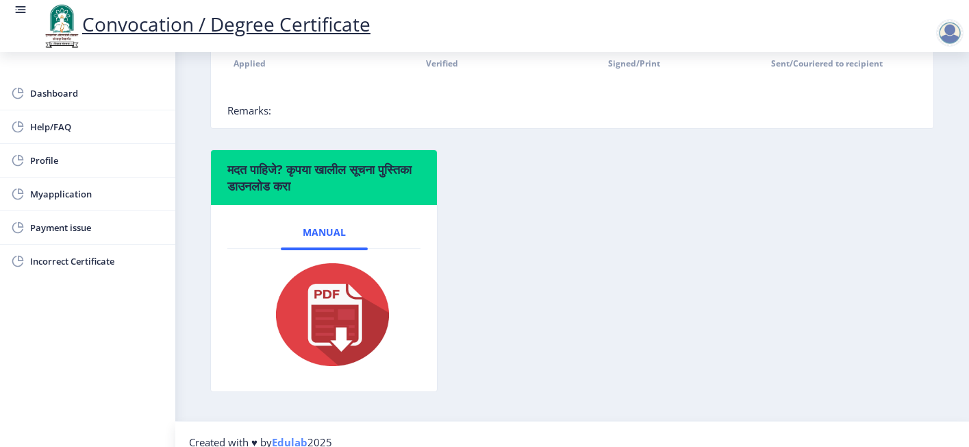
scroll to position [404, 0]
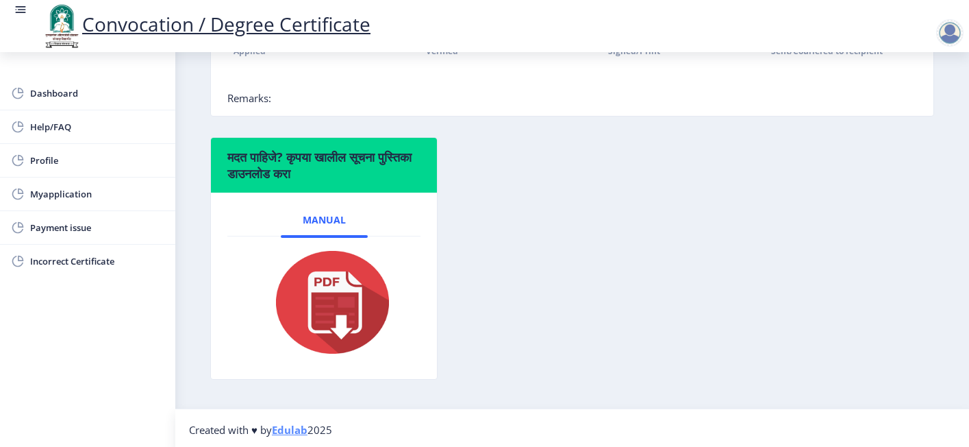
click at [324, 284] on img at bounding box center [324, 302] width 137 height 110
click at [325, 227] on link "Manual" at bounding box center [324, 219] width 87 height 33
click at [37, 160] on span "Profile" at bounding box center [97, 160] width 134 height 16
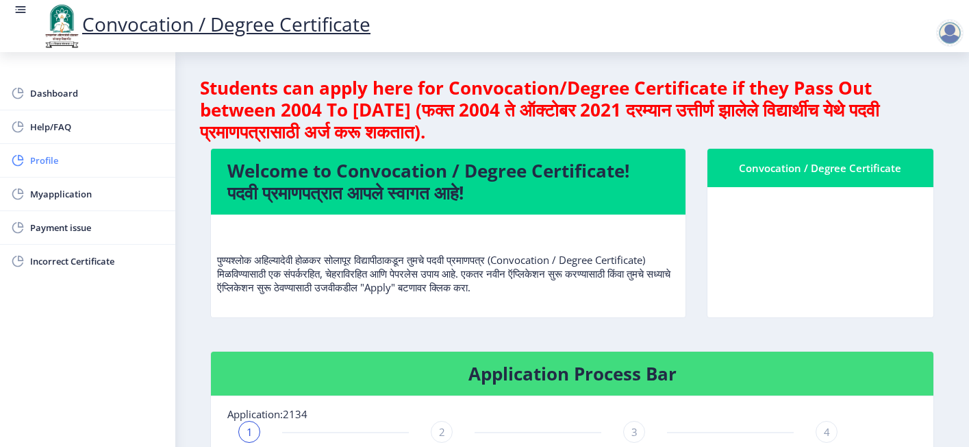
select select "[DEMOGRAPHIC_DATA]"
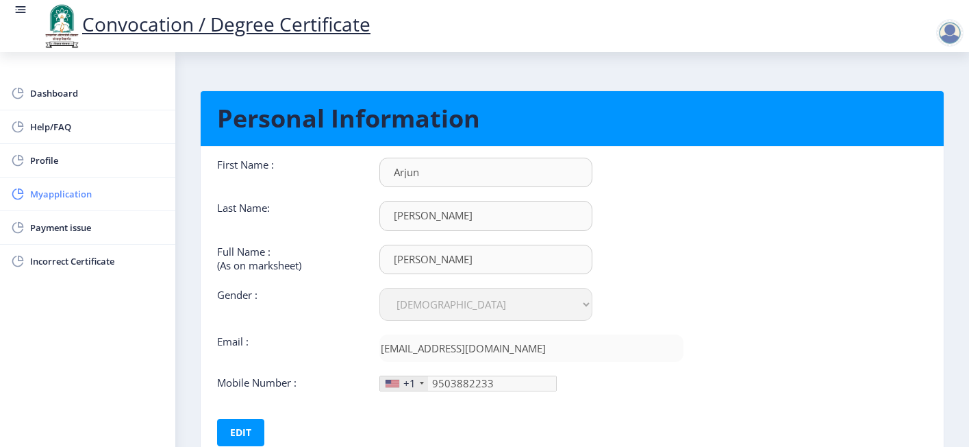
click at [64, 195] on span "Myapplication" at bounding box center [97, 194] width 134 height 16
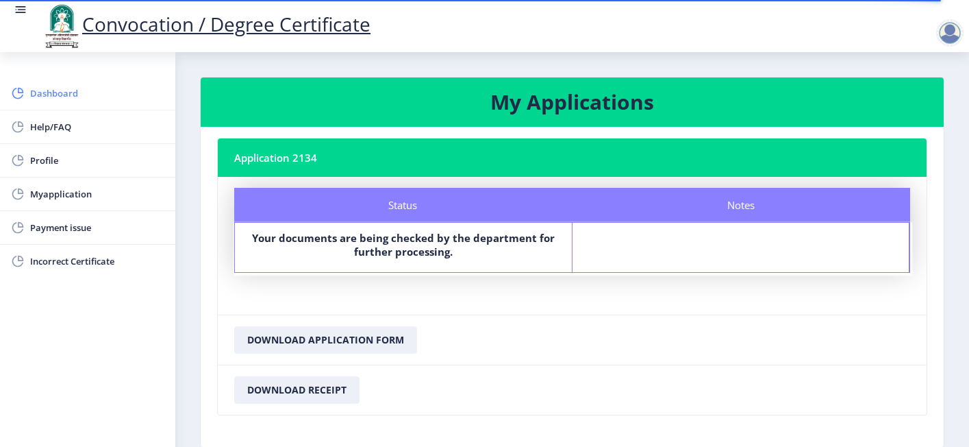
click at [59, 96] on span "Dashboard" at bounding box center [97, 93] width 134 height 16
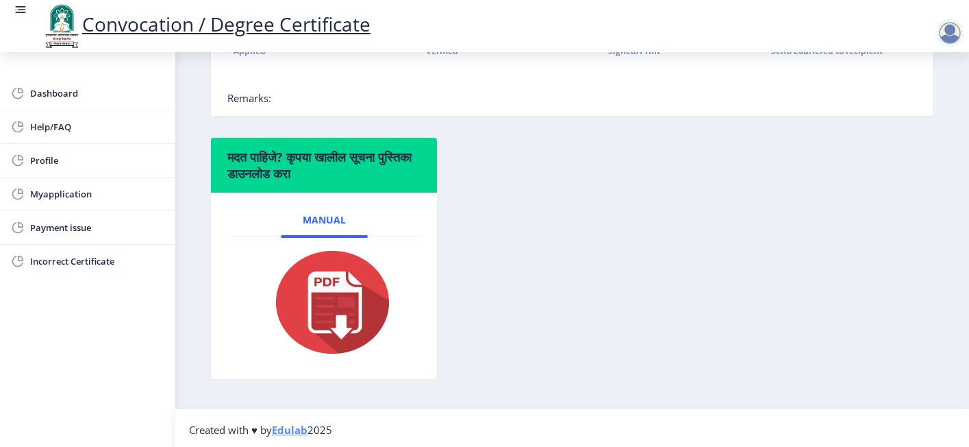
scroll to position [198, 0]
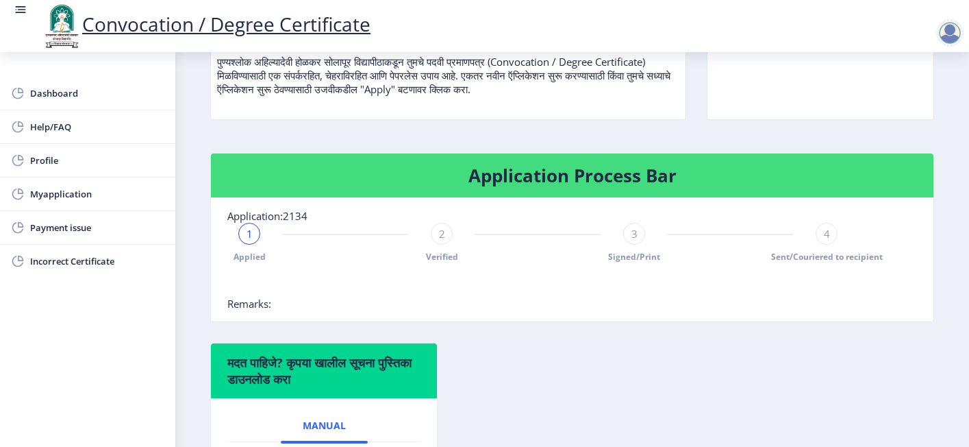
click at [632, 231] on span "3" at bounding box center [635, 234] width 6 height 14
click at [249, 227] on span "1" at bounding box center [250, 234] width 6 height 14
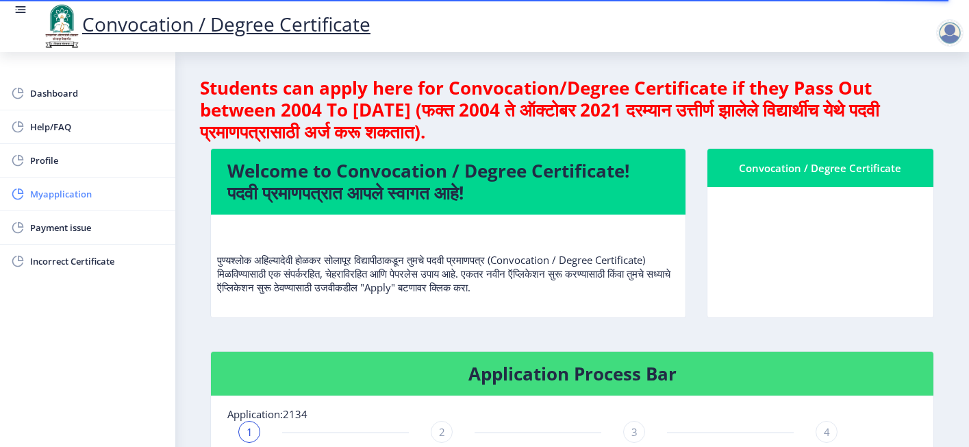
click at [80, 190] on span "Myapplication" at bounding box center [97, 194] width 134 height 16
